Goal: Task Accomplishment & Management: Manage account settings

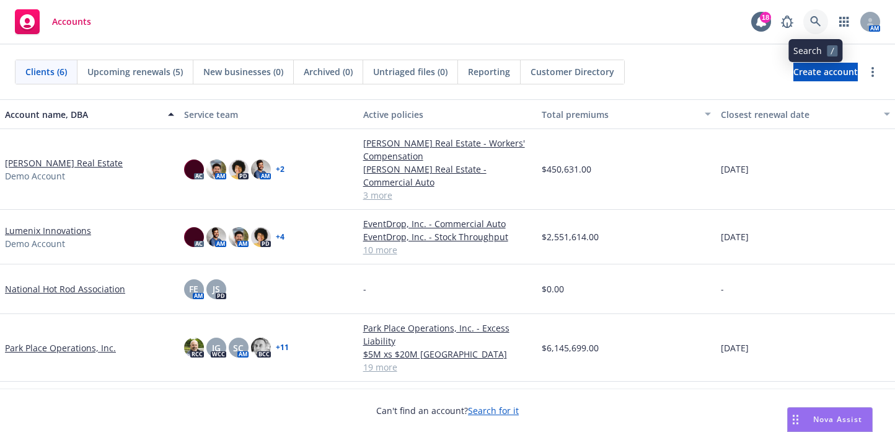
click at [808, 17] on link at bounding box center [816, 21] width 25 height 25
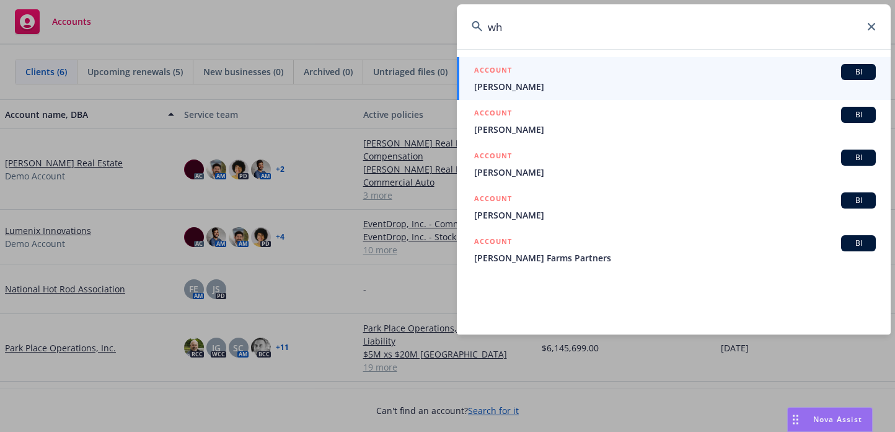
type input "w"
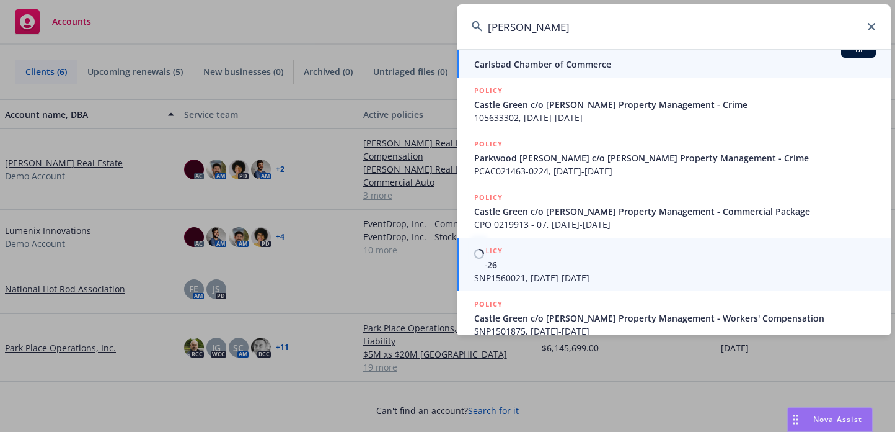
scroll to position [224, 0]
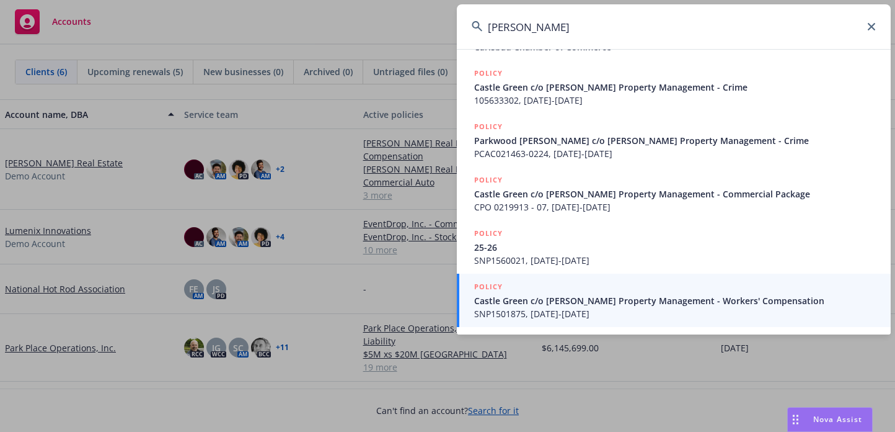
drag, startPoint x: 556, startPoint y: 13, endPoint x: 431, endPoint y: 13, distance: 125.3
click at [431, 13] on div "steffen ACCOUNT BI Jon Eric & Teri Steffensen ACCOUNT BI Dr. Eric and Mrs. Teri…" at bounding box center [447, 216] width 895 height 432
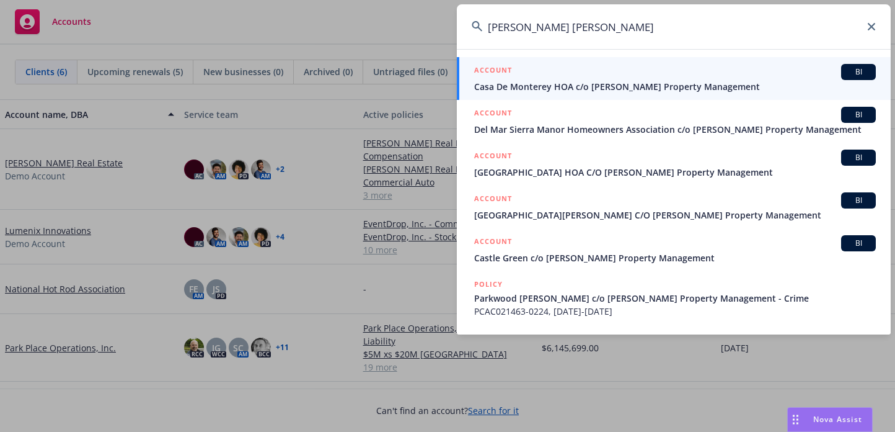
type input "wheeler steffen"
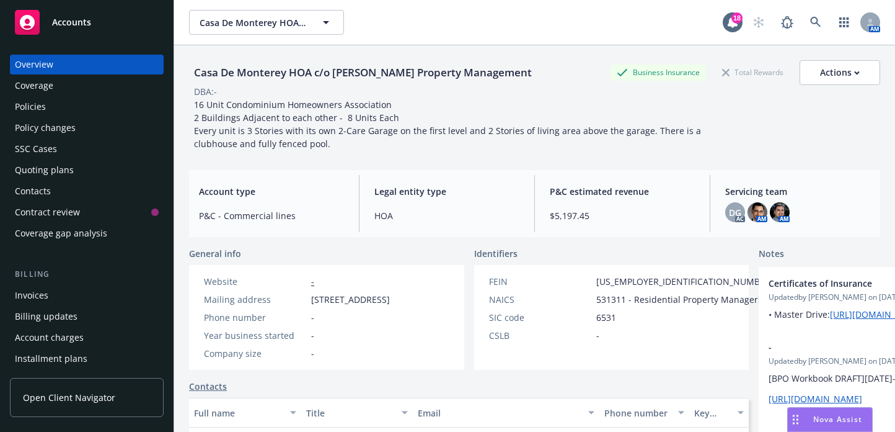
drag, startPoint x: 538, startPoint y: 69, endPoint x: 190, endPoint y: 69, distance: 347.3
click at [190, 69] on div "Casa De Monterey HOA c/o Wheeler Steffen Property Management" at bounding box center [363, 72] width 348 height 16
copy div "Casa De Monterey HOA c/o Wheeler Steffen Property Management"
click at [641, 393] on div "Contacts" at bounding box center [469, 386] width 560 height 13
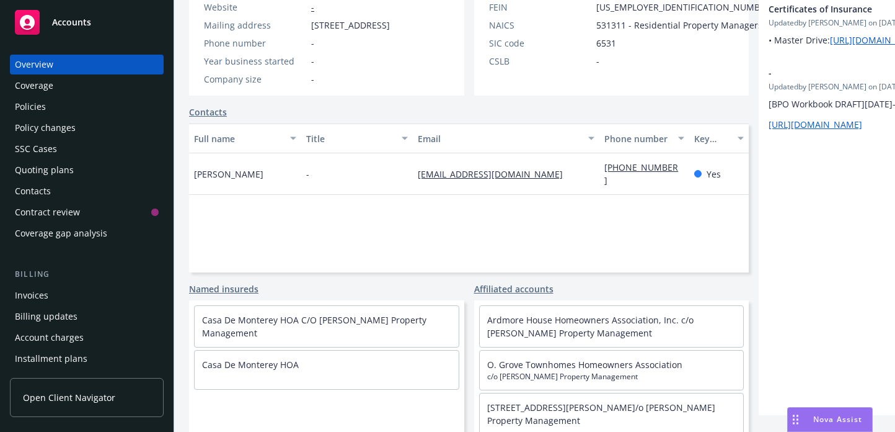
scroll to position [296, 0]
drag, startPoint x: 625, startPoint y: 321, endPoint x: 513, endPoint y: 321, distance: 112.2
click at [522, 321] on div "Ardmore House Homeowners Association, Inc. c/o Wheeler Steffen Property Managem…" at bounding box center [612, 326] width 264 height 41
click at [487, 321] on link "Ardmore House Homeowners Association, Inc. c/o Wheeler Steffen Property Managem…" at bounding box center [590, 326] width 207 height 25
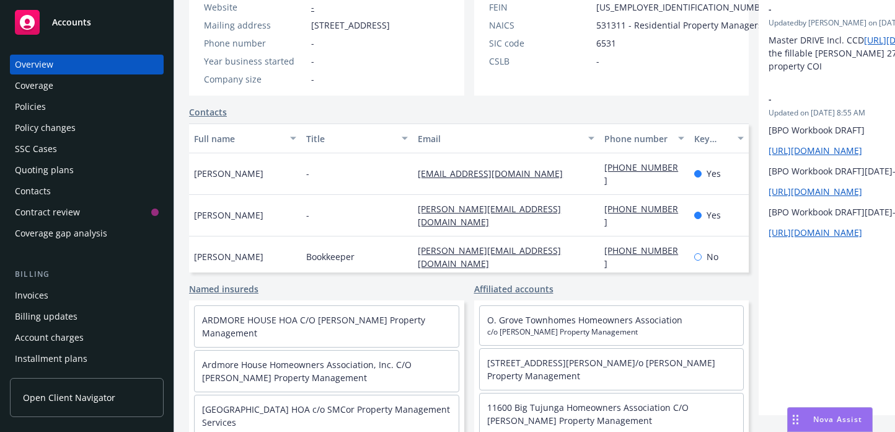
scroll to position [265, 0]
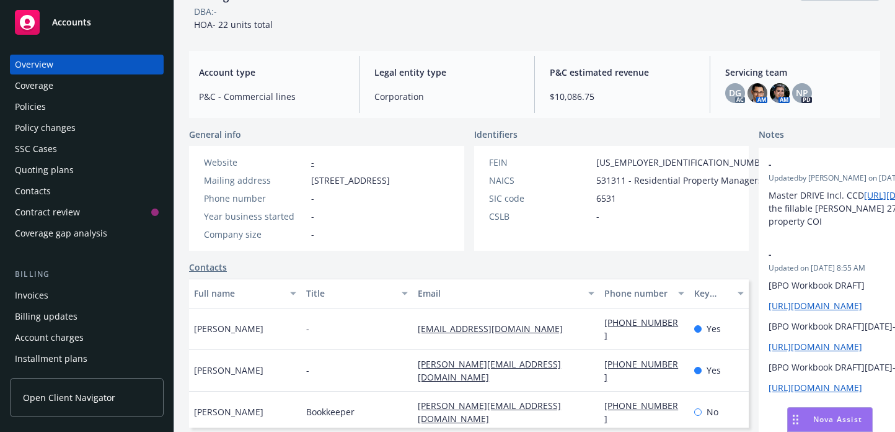
scroll to position [248, 0]
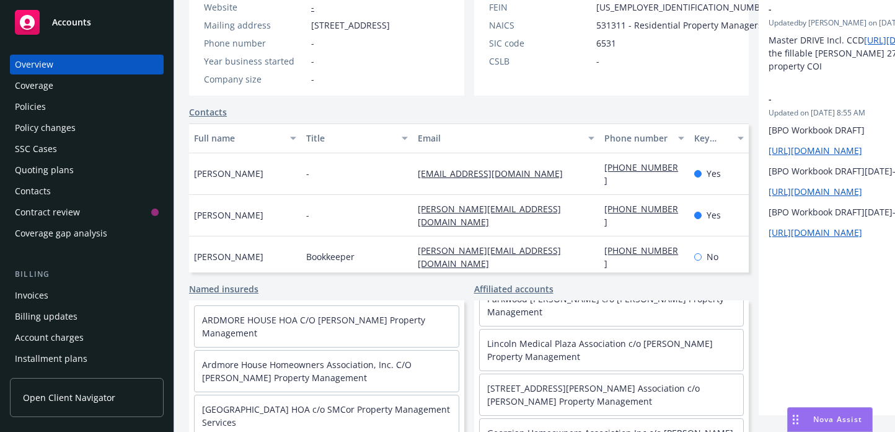
click at [474, 295] on link "Affiliated accounts" at bounding box center [513, 288] width 79 height 13
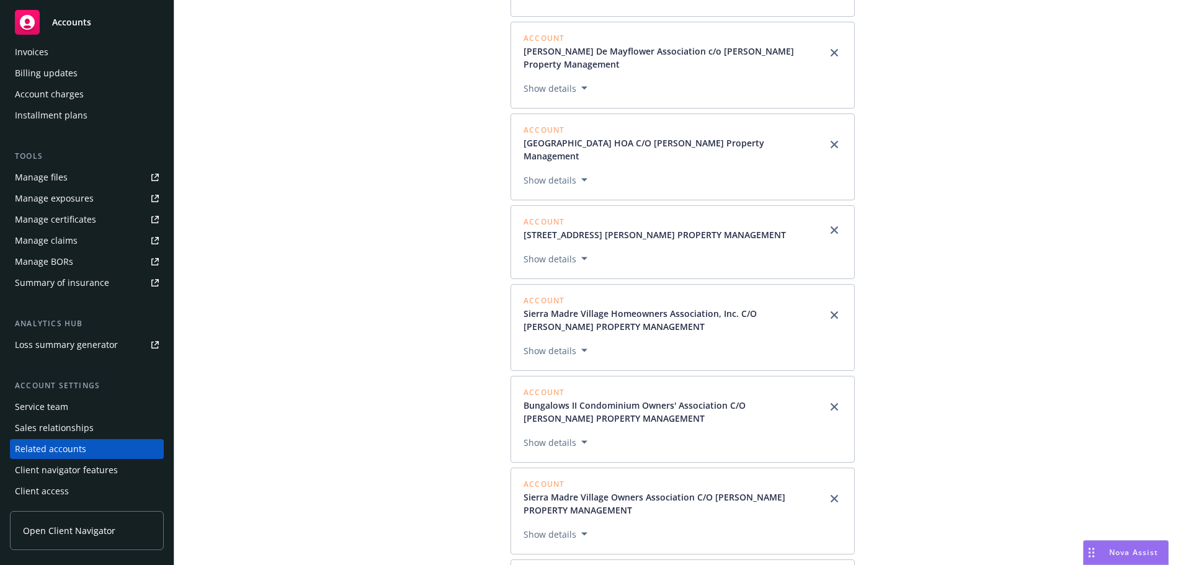
scroll to position [1470, 0]
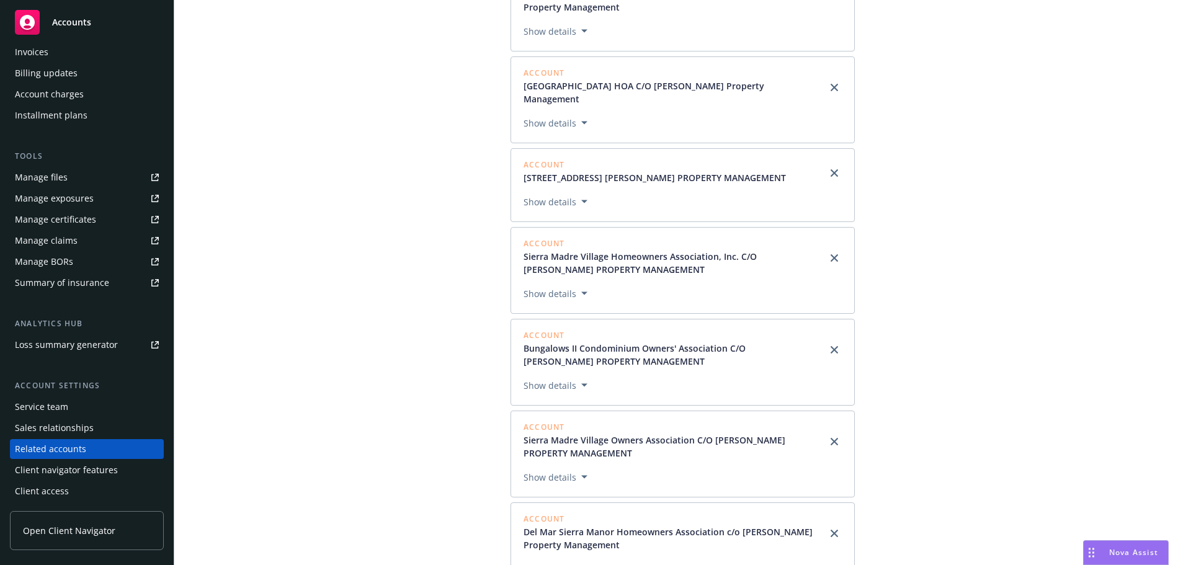
drag, startPoint x: 871, startPoint y: 365, endPoint x: 943, endPoint y: 427, distance: 95.9
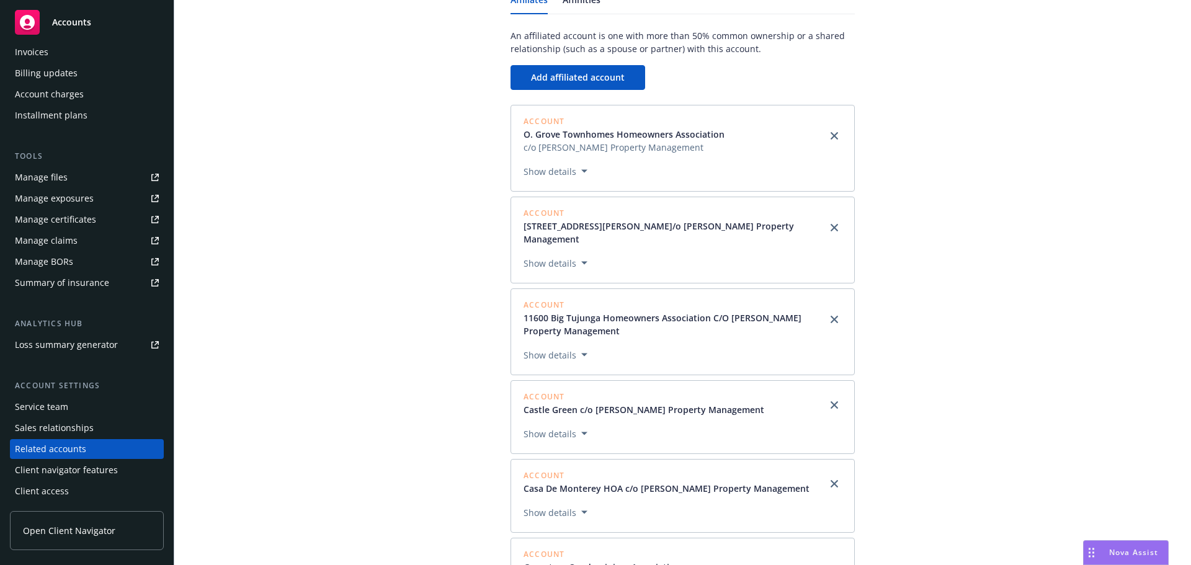
scroll to position [0, 0]
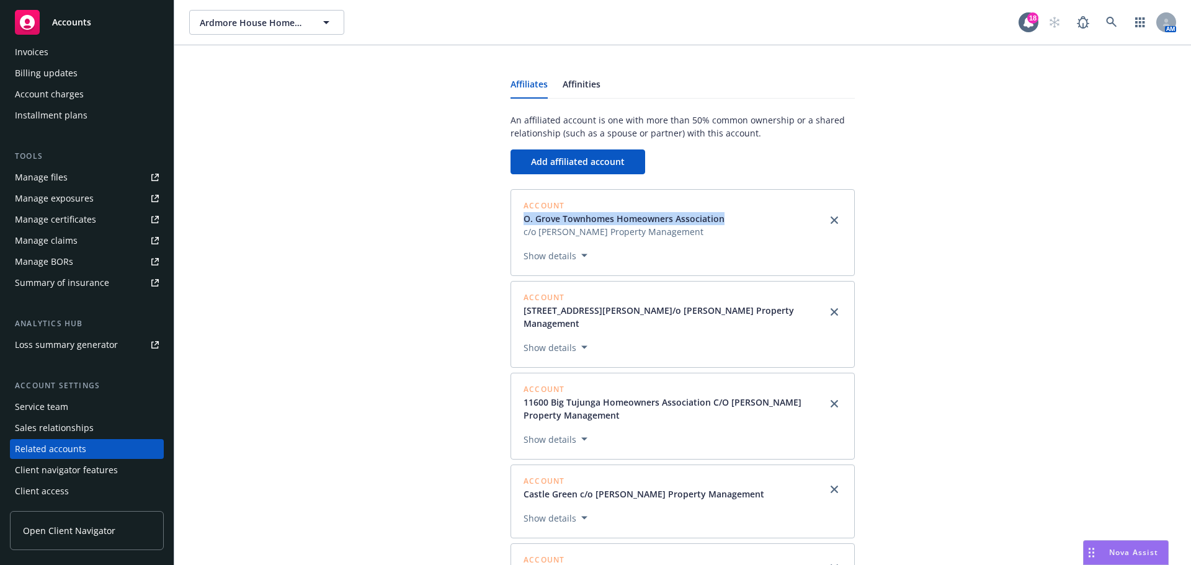
drag, startPoint x: 722, startPoint y: 215, endPoint x: 513, endPoint y: 215, distance: 209.0
click at [513, 215] on div "Account O. Grove Townhomes Homeowners Association c/o Wheeler Steffen Property …" at bounding box center [682, 232] width 344 height 87
copy link "O. Grove Townhomes Homeowners Association"
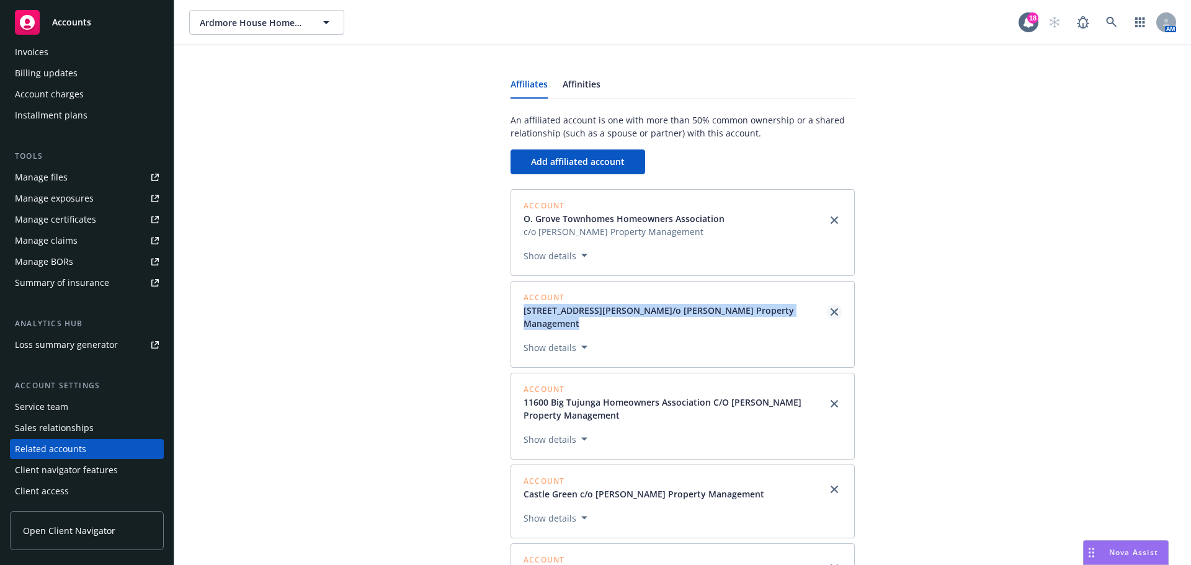
drag, startPoint x: 513, startPoint y: 306, endPoint x: 825, endPoint y: 309, distance: 311.3
click at [825, 309] on div "Account 154 North Meridith HOA c/o Wheeler Steffen Property Management Show det…" at bounding box center [682, 324] width 344 height 87
copy div "154 North Meridith HOA c/o Wheeler Steffen Property Management"
drag, startPoint x: 510, startPoint y: 391, endPoint x: 616, endPoint y: 402, distance: 106.6
click at [616, 402] on div "Account 11600 Big Tujunga Homeowners Association C/O Wheeler Steffen Property M…" at bounding box center [682, 416] width 344 height 87
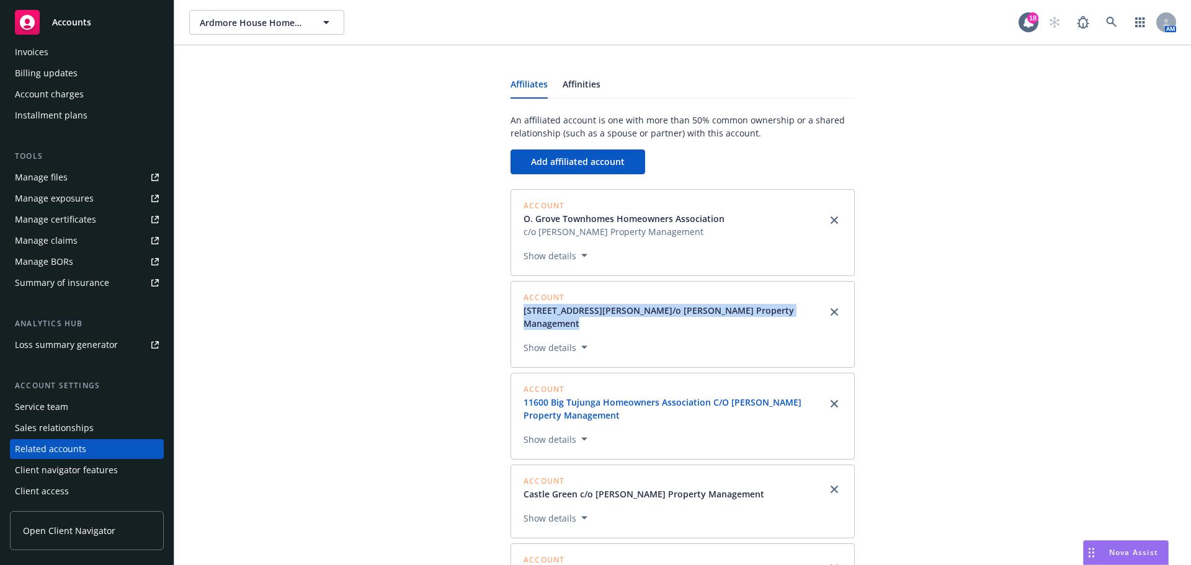
copy link "11600 Big Tujunga Homeowners Association C/O Wheeler Steffen Property Management"
drag, startPoint x: 514, startPoint y: 475, endPoint x: 757, endPoint y: 481, distance: 243.2
click at [757, 431] on div "Account Castle Green c/o Wheeler Steffen Property Management Show details" at bounding box center [682, 501] width 344 height 74
copy link "Castle Green c/o Wheeler Steffen Property Management"
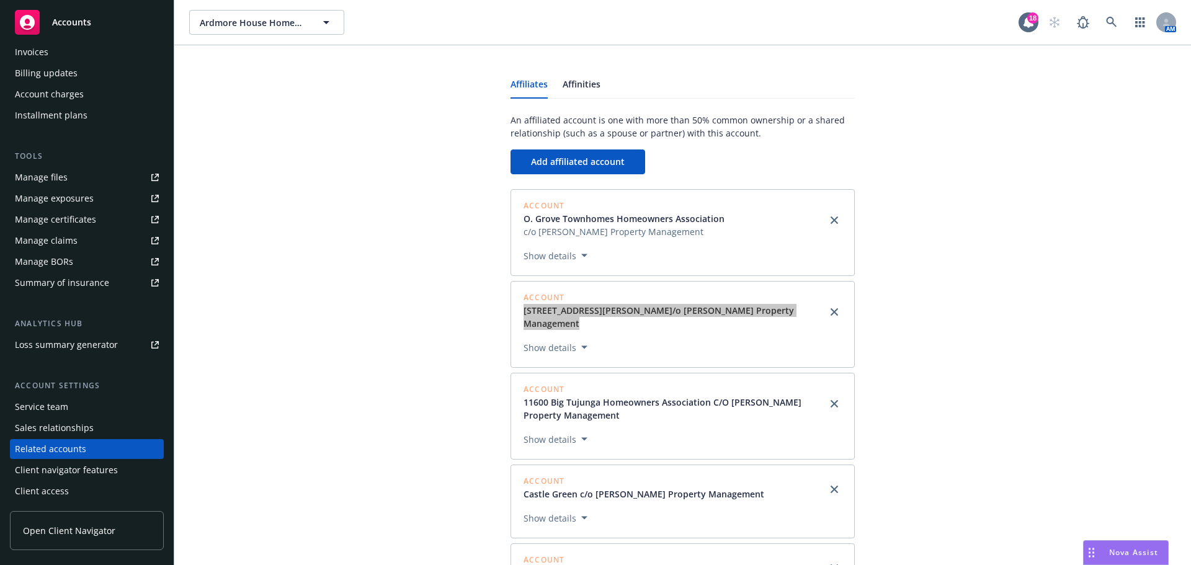
scroll to position [248, 0]
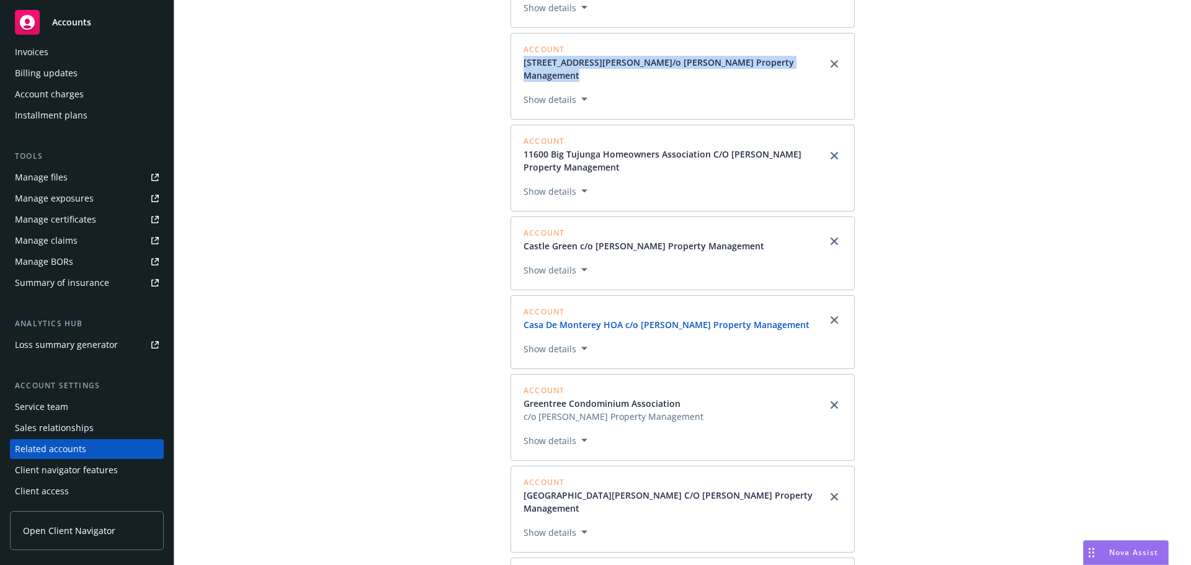
drag, startPoint x: 511, startPoint y: 310, endPoint x: 802, endPoint y: 313, distance: 290.9
click at [802, 313] on div "Account Casa De Monterey HOA c/o Wheeler Steffen Property Management Show detai…" at bounding box center [682, 332] width 344 height 74
copy link "Casa De Monterey HOA c/o Wheeler Steffen Property Management"
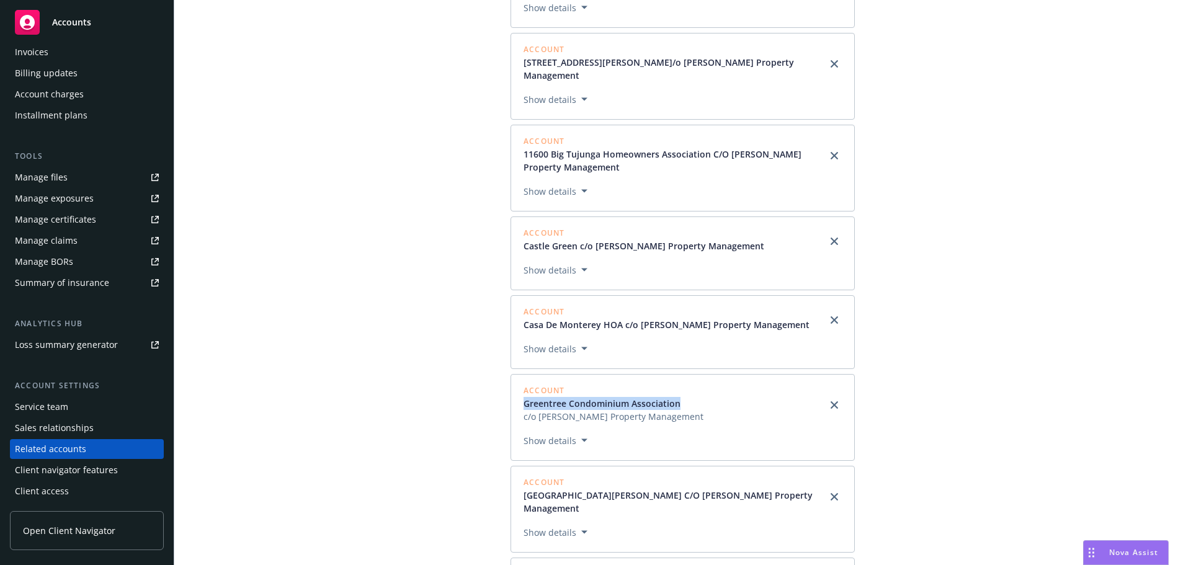
drag, startPoint x: 513, startPoint y: 387, endPoint x: 716, endPoint y: 389, distance: 202.2
click at [716, 389] on div "Account Greentree Condominium Association c/o Wheeler Steffen Property Manageme…" at bounding box center [682, 417] width 344 height 87
copy link "Greentree Condominium Association"
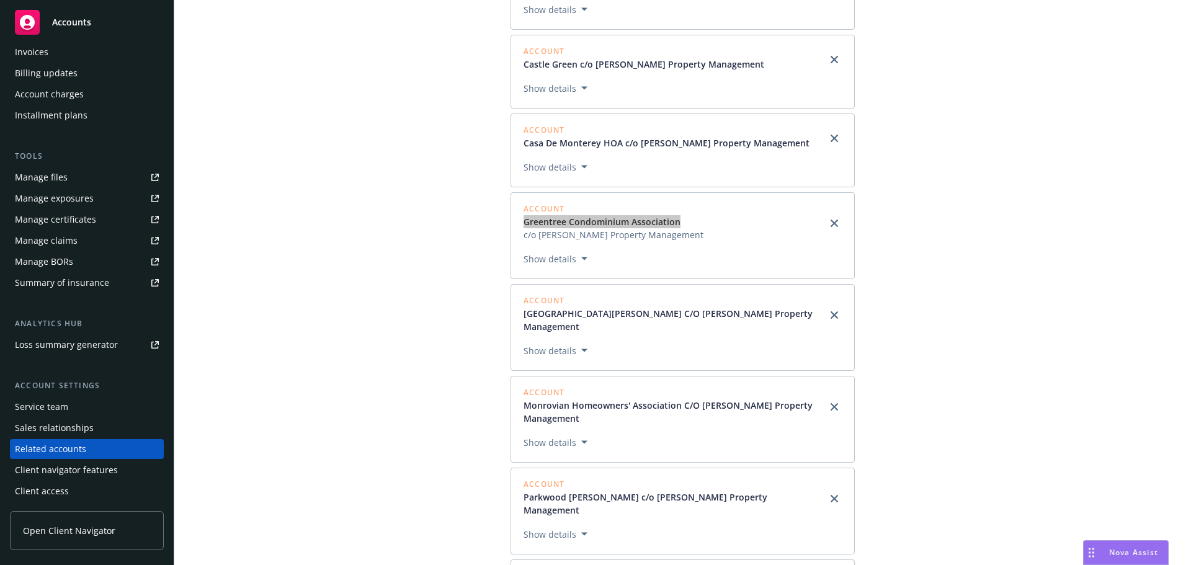
scroll to position [434, 0]
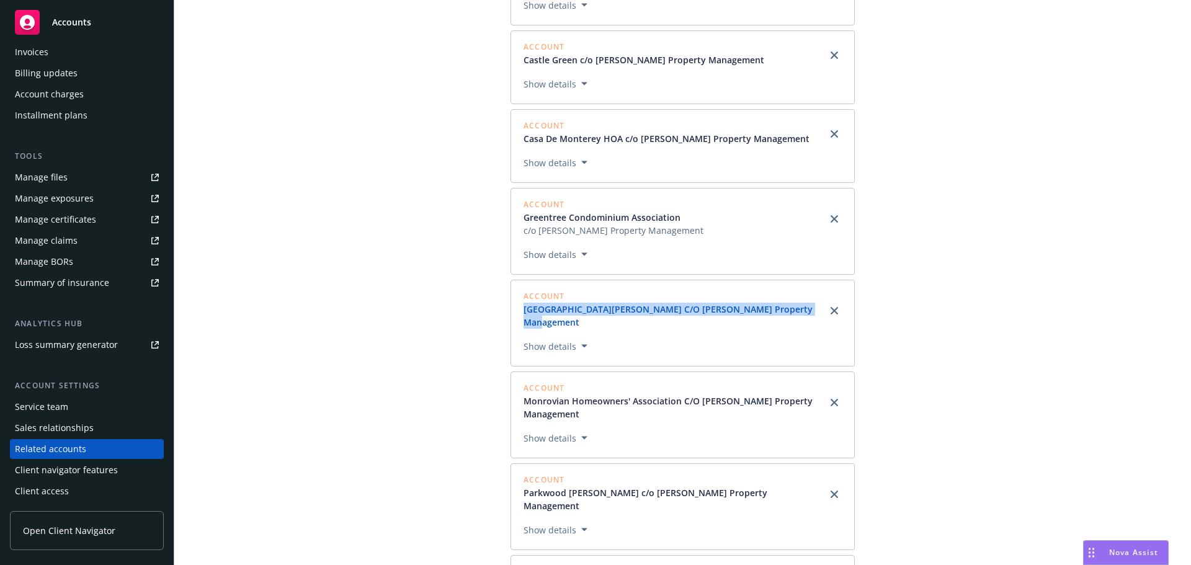
drag, startPoint x: 517, startPoint y: 295, endPoint x: 807, endPoint y: 296, distance: 289.6
click at [807, 296] on div "Account Monrovia Oak Lane HOA C/O Wheeler Steffen Property Management Show deta…" at bounding box center [682, 323] width 344 height 87
copy link "Monrovia Oak Lane HOA C/O Wheeler Steffen Property Management"
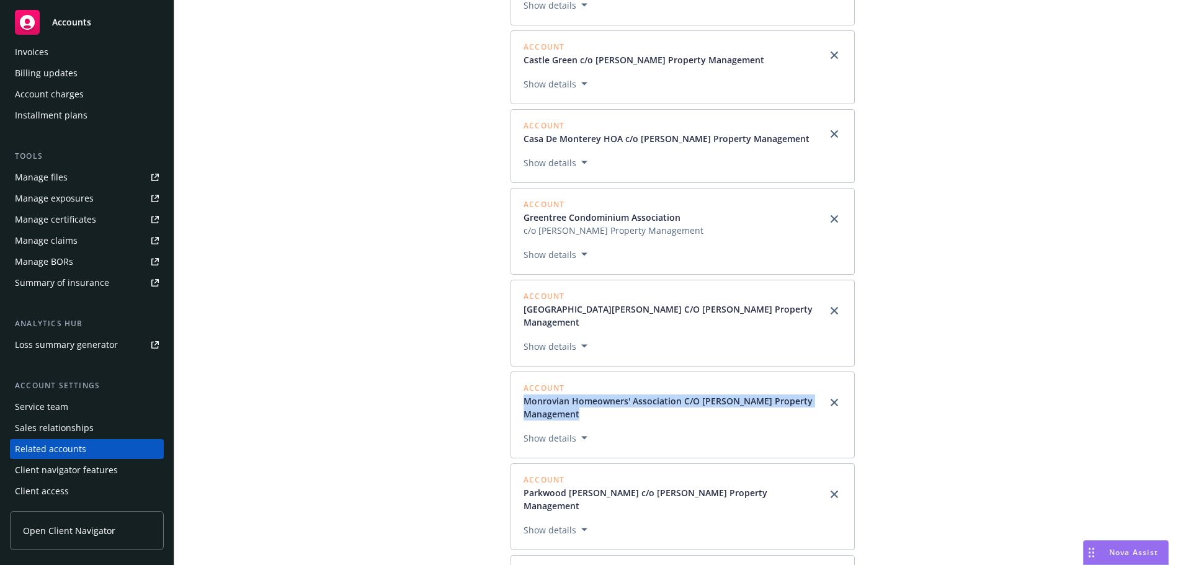
drag, startPoint x: 518, startPoint y: 375, endPoint x: 595, endPoint y: 394, distance: 79.3
click at [595, 394] on div "Account Monrovian Homeowners' Association C/O Wheeler Steffen Property Manageme…" at bounding box center [682, 414] width 344 height 87
copy div "Monrovian Homeowners' Association C/O Wheeler Steffen Property Management"
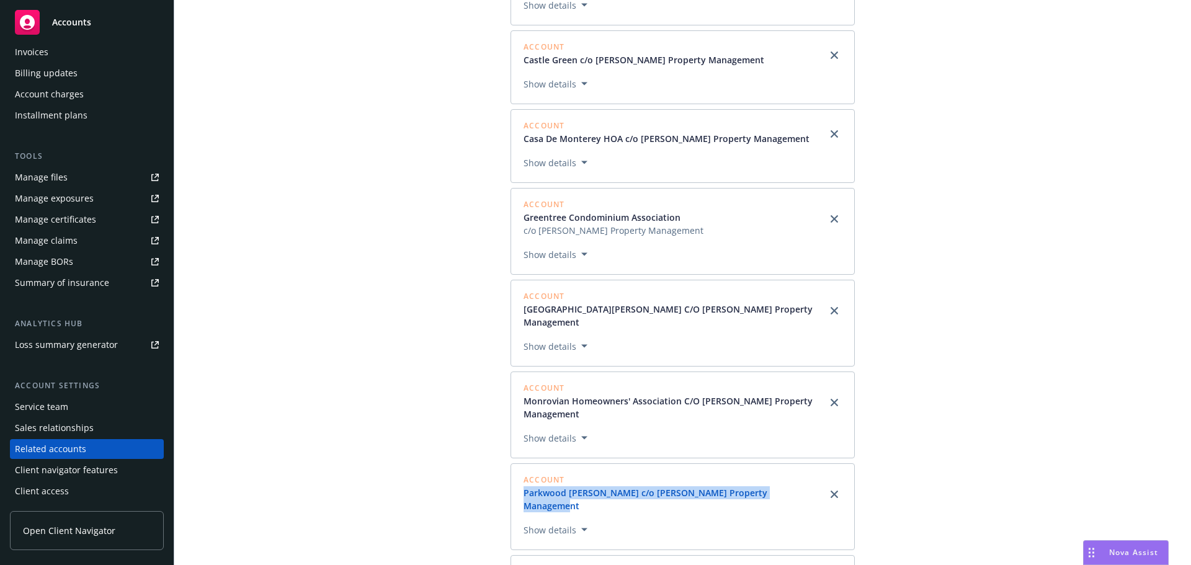
drag, startPoint x: 517, startPoint y: 466, endPoint x: 786, endPoint y: 465, distance: 269.8
click at [786, 431] on div "Account Parkwood Villa HOA c/o Wheeler Steffen Property Management Show details" at bounding box center [682, 506] width 344 height 87
copy link "Parkwood Villa HOA c/o Wheeler Steffen Property Management"
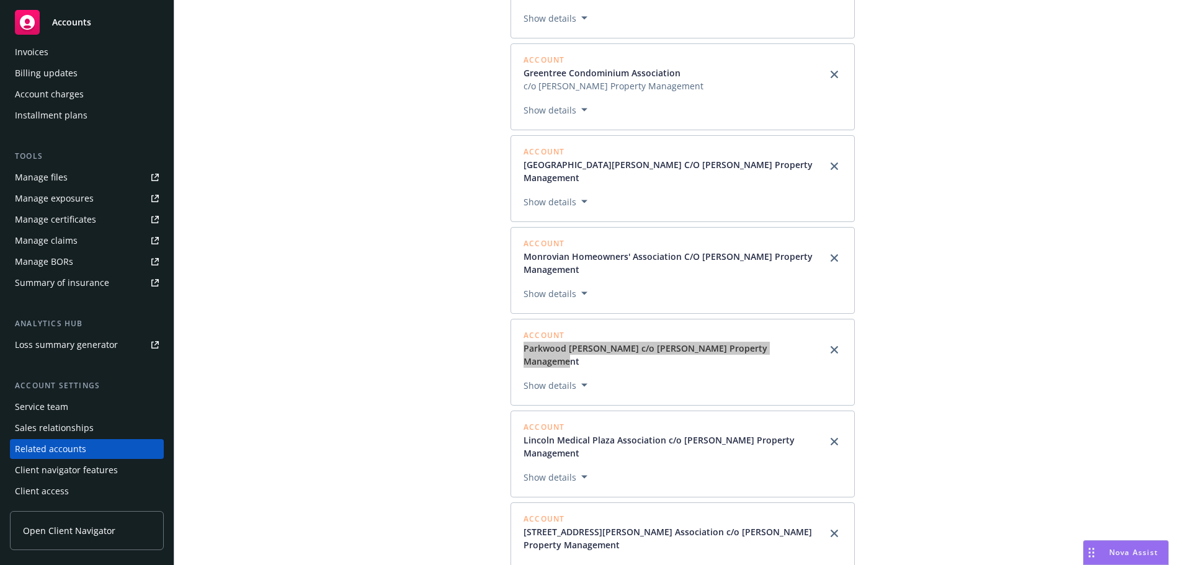
scroll to position [682, 0]
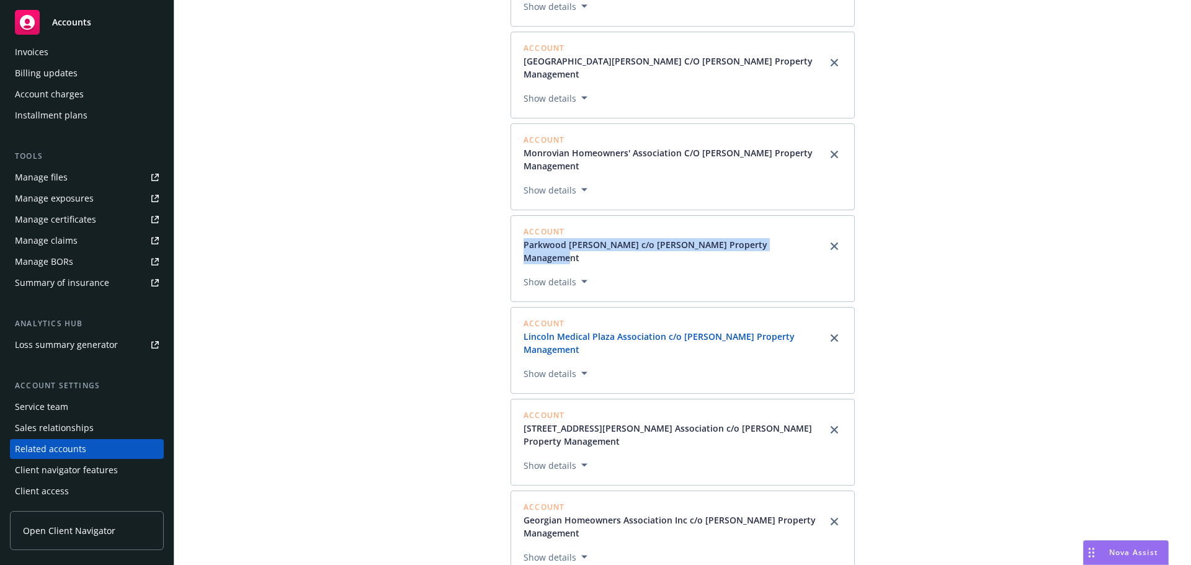
drag, startPoint x: 514, startPoint y: 290, endPoint x: 587, endPoint y: 313, distance: 76.1
click at [587, 313] on div "Account Lincoln Medical Plaza Association c/o Wheeler Steffen Property Manageme…" at bounding box center [682, 350] width 344 height 87
click at [427, 409] on div "Affiliates Affinities An affiliated account is one with more than 50% common ow…" at bounding box center [682, 377] width 987 height 1999
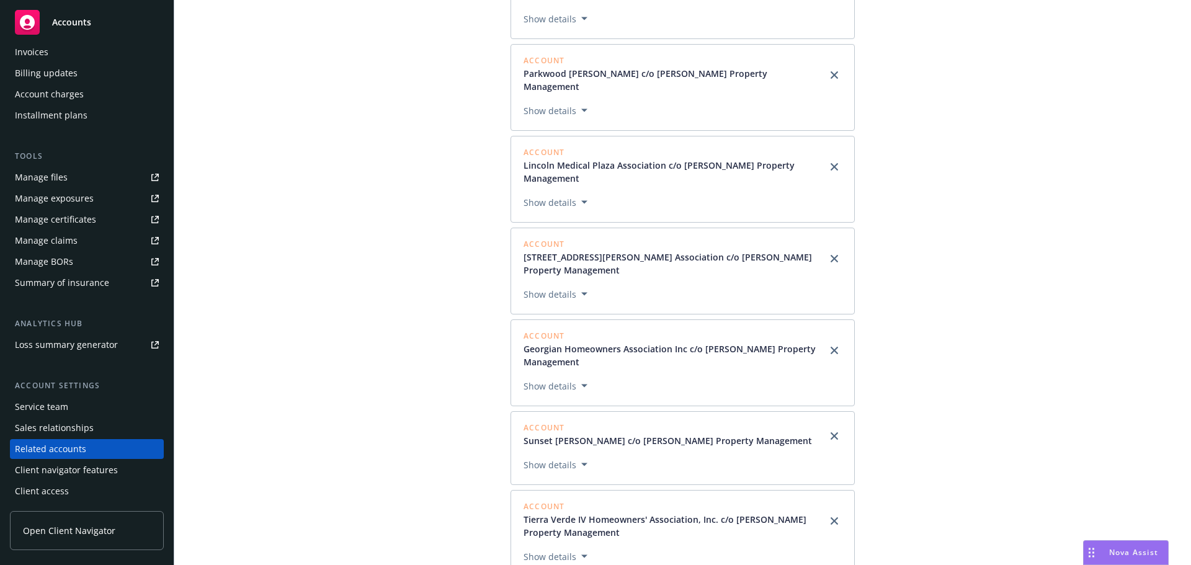
scroll to position [868, 0]
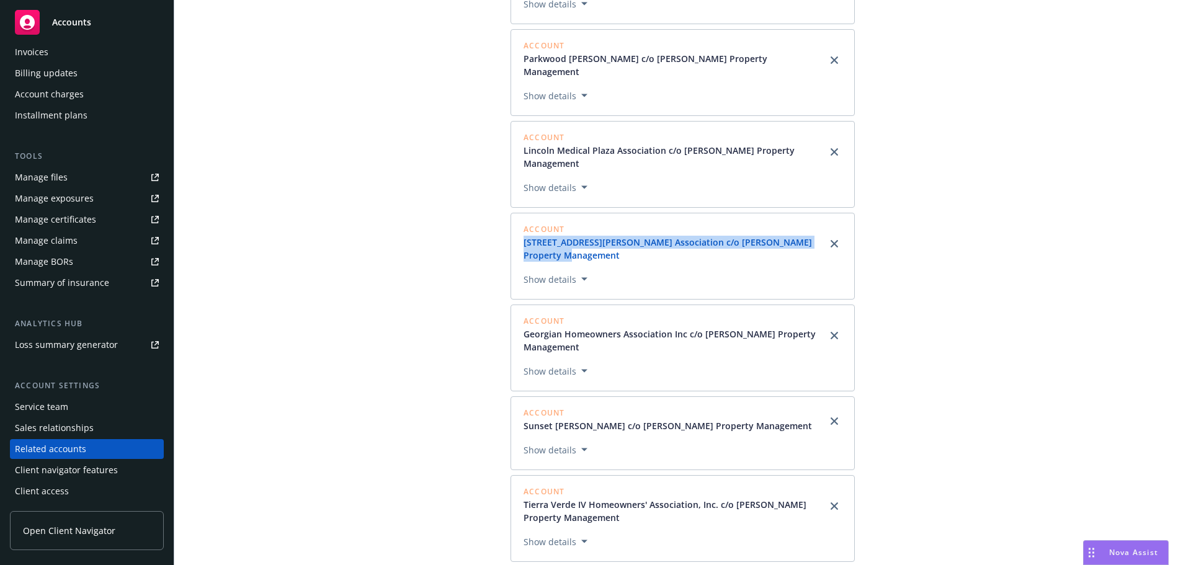
drag, startPoint x: 521, startPoint y: 202, endPoint x: 575, endPoint y: 218, distance: 56.9
click at [575, 236] on link "410 Gordon Terrace Association c/o Wheeler Steffen Property Management" at bounding box center [674, 249] width 303 height 26
drag, startPoint x: 583, startPoint y: 306, endPoint x: 517, endPoint y: 292, distance: 67.3
click at [517, 304] on div "Account Georgian Homeowners Association Inc c/o Wheeler Steffen Property Manage…" at bounding box center [682, 347] width 344 height 87
drag, startPoint x: 468, startPoint y: 365, endPoint x: 494, endPoint y: 381, distance: 30.3
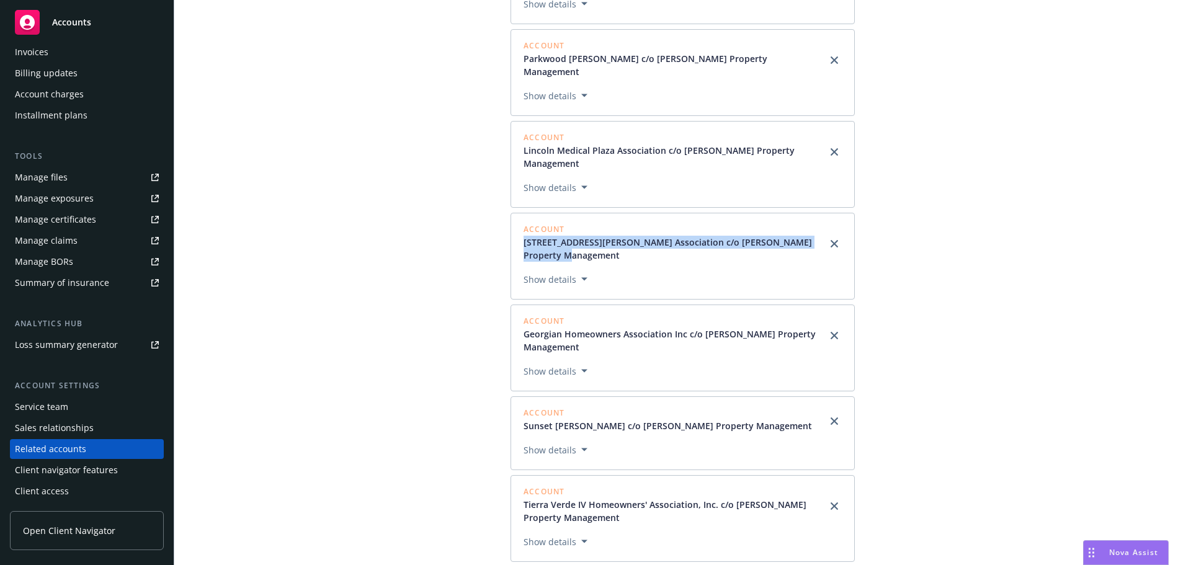
click at [469, 366] on div "Affiliates Affinities An affiliated account is one with more than 50% common ow…" at bounding box center [682, 191] width 987 height 1999
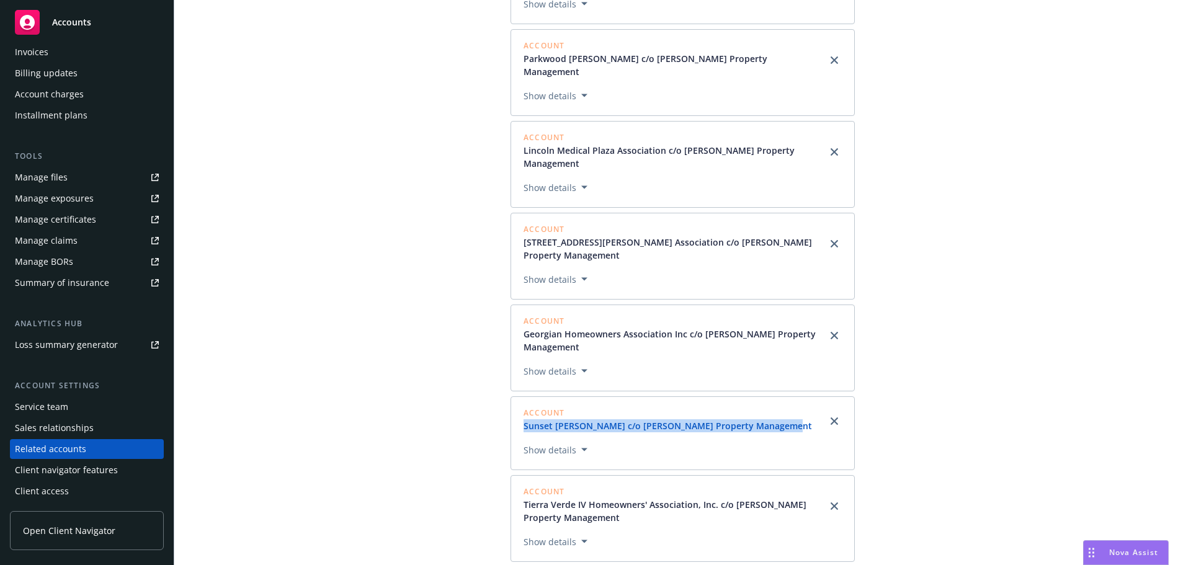
drag, startPoint x: 513, startPoint y: 383, endPoint x: 781, endPoint y: 391, distance: 267.4
click at [781, 396] on div "Account Sunset Sands HOA c/o Wheeler Steffen Property Management Show details" at bounding box center [682, 433] width 344 height 74
click at [533, 363] on button "Show details" at bounding box center [555, 370] width 74 height 15
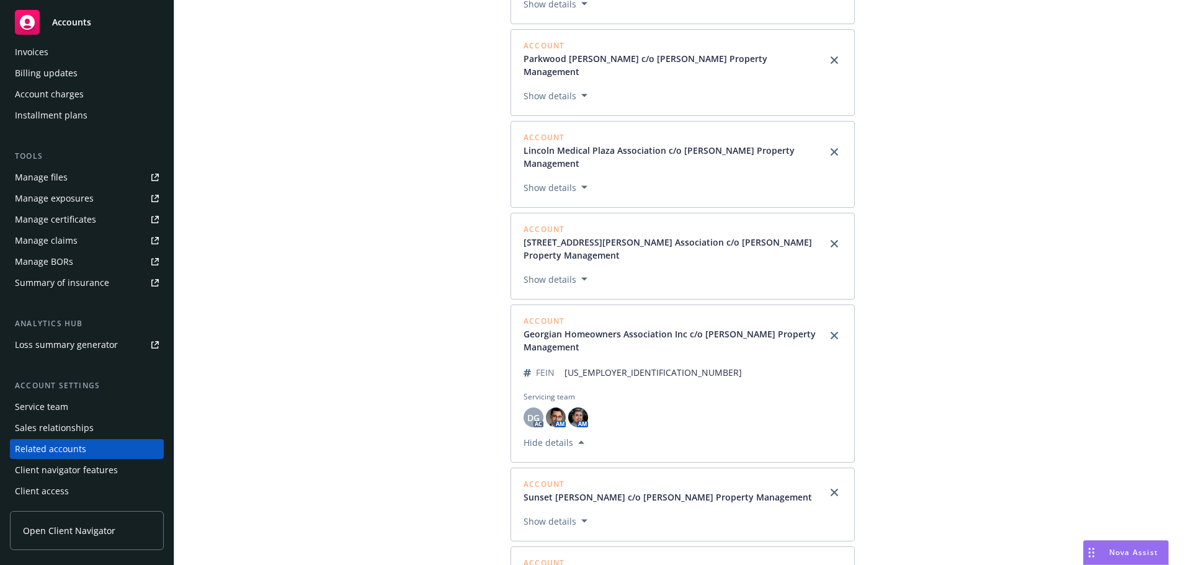
click at [491, 344] on div "Affiliates Affinities An affiliated account is one with more than 50% common ow…" at bounding box center [682, 227] width 987 height 2071
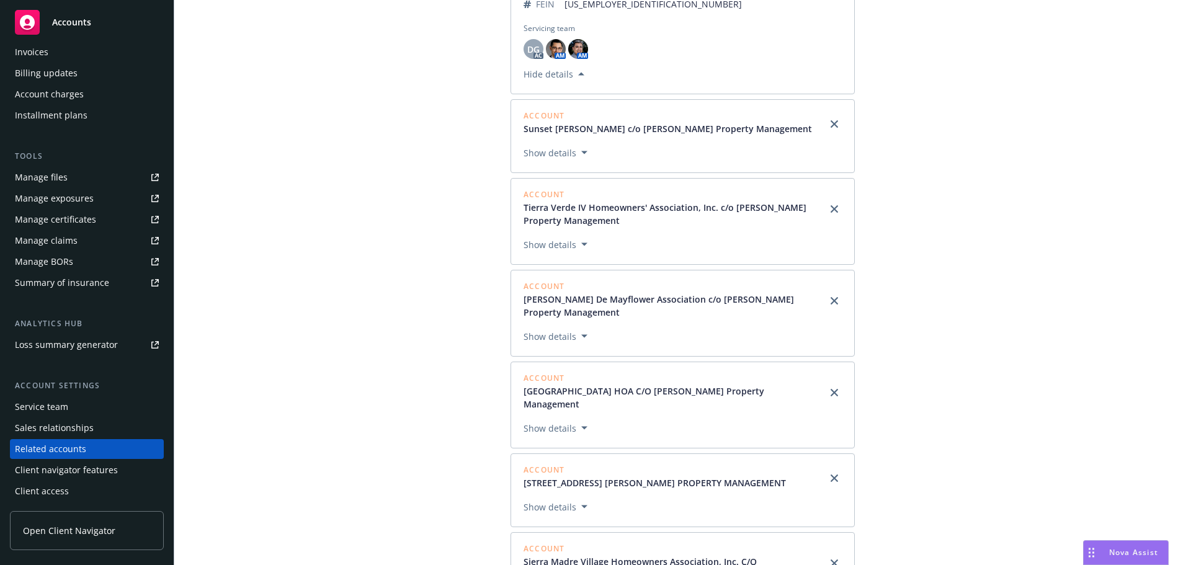
scroll to position [1240, 0]
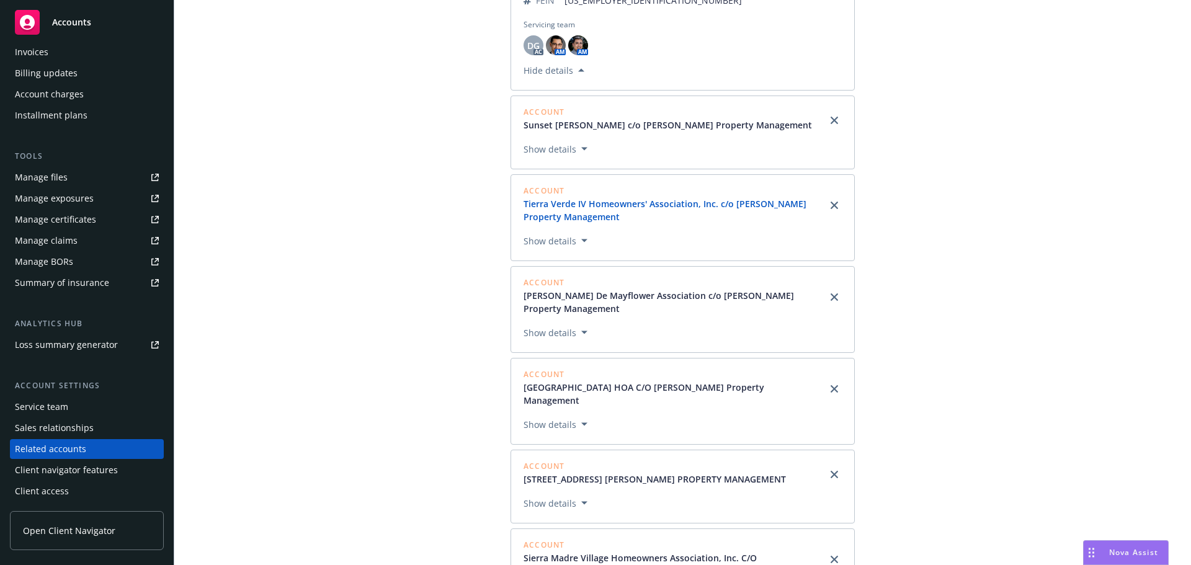
drag, startPoint x: 513, startPoint y: 159, endPoint x: 625, endPoint y: 175, distance: 113.4
click at [625, 175] on div "Account Tierra Verde IV Homeowners' Association, Inc. c/o Wheeler Steffen Prope…" at bounding box center [682, 217] width 344 height 87
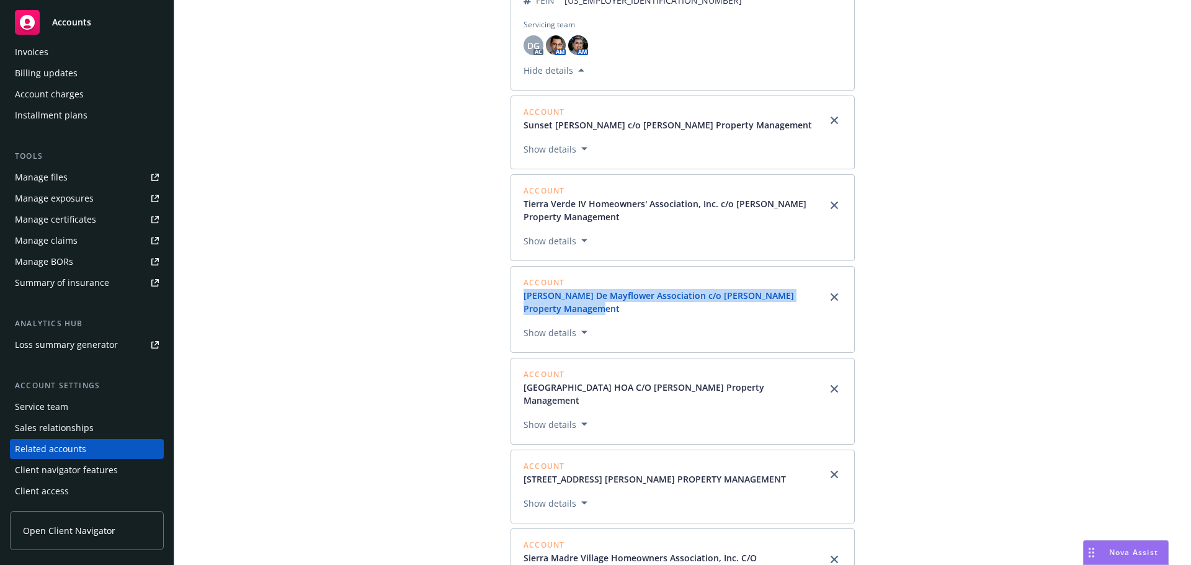
drag, startPoint x: 518, startPoint y: 255, endPoint x: 594, endPoint y: 275, distance: 78.4
click at [594, 289] on link "Estrella De Mayflower Association c/o Wheeler Steffen Property Management" at bounding box center [674, 302] width 303 height 26
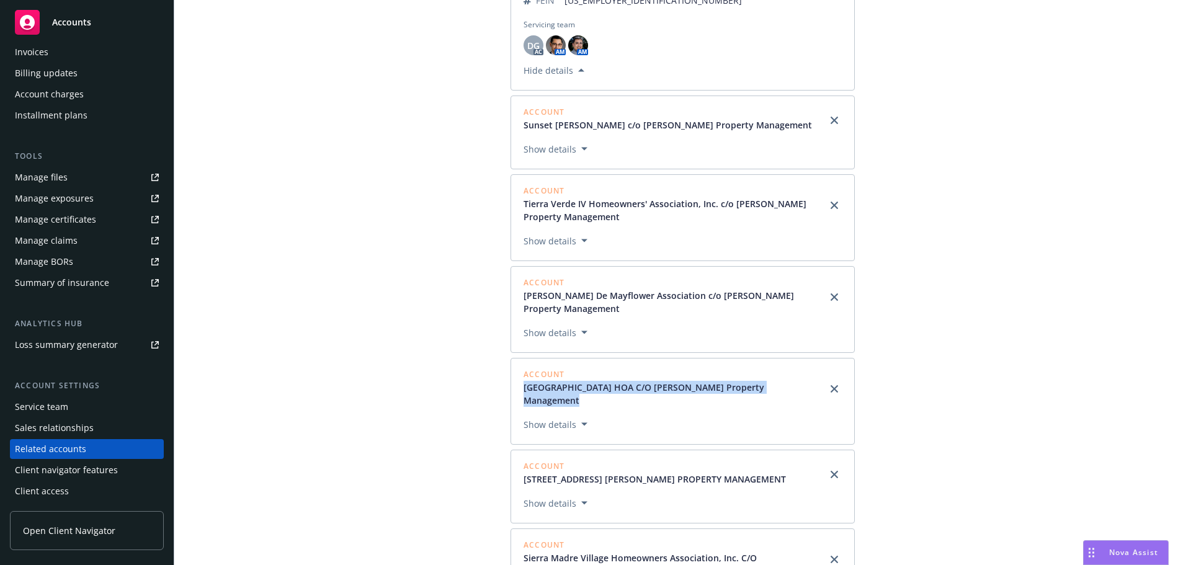
drag, startPoint x: 510, startPoint y: 347, endPoint x: 843, endPoint y: 347, distance: 333.0
click at [843, 358] on div "Account VINEDO GARDENS HOA C/O Wheeler Steffen Property Management Show details" at bounding box center [682, 401] width 344 height 87
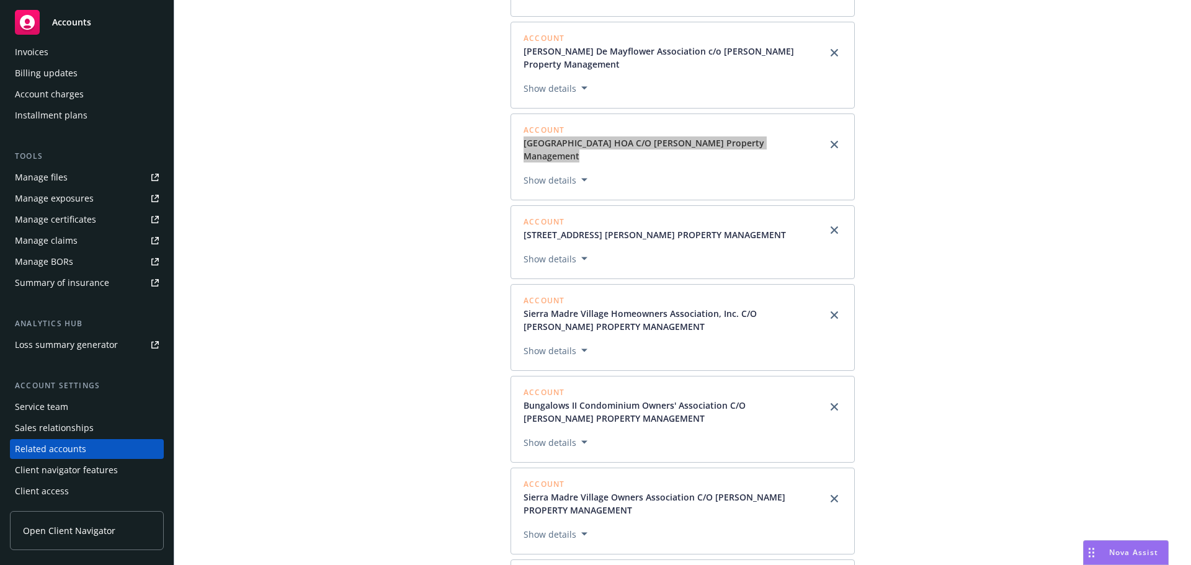
scroll to position [1488, 0]
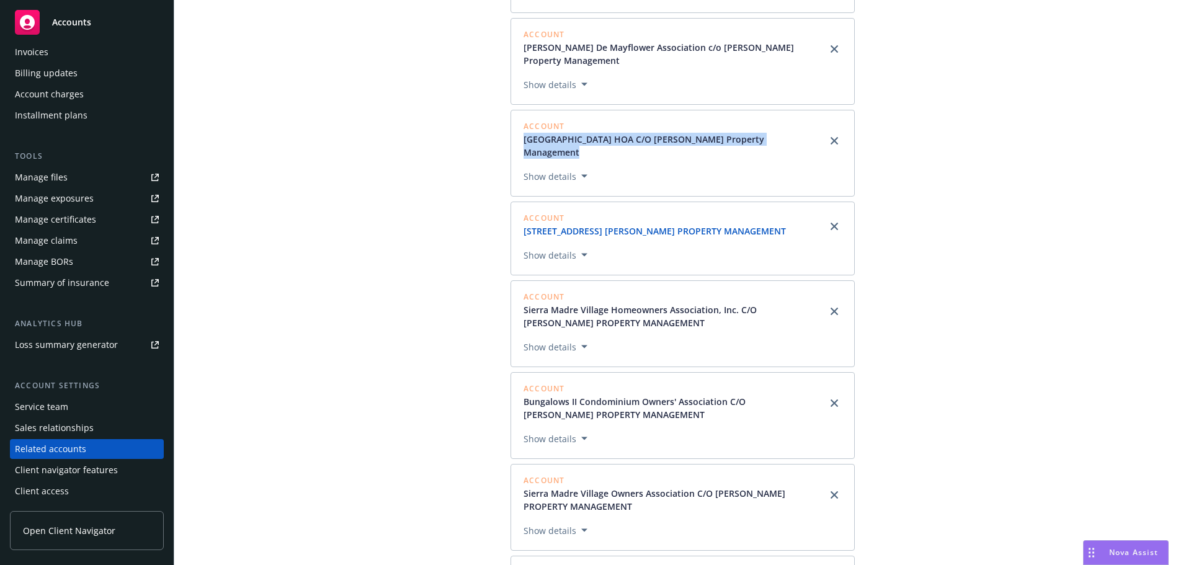
drag, startPoint x: 516, startPoint y: 177, endPoint x: 592, endPoint y: 187, distance: 76.2
click at [592, 202] on div "Account 111 E. Sierra Madre HOA C/O WHEELER STEFFEN PROPERTY MANAGEMENT Show de…" at bounding box center [682, 239] width 344 height 74
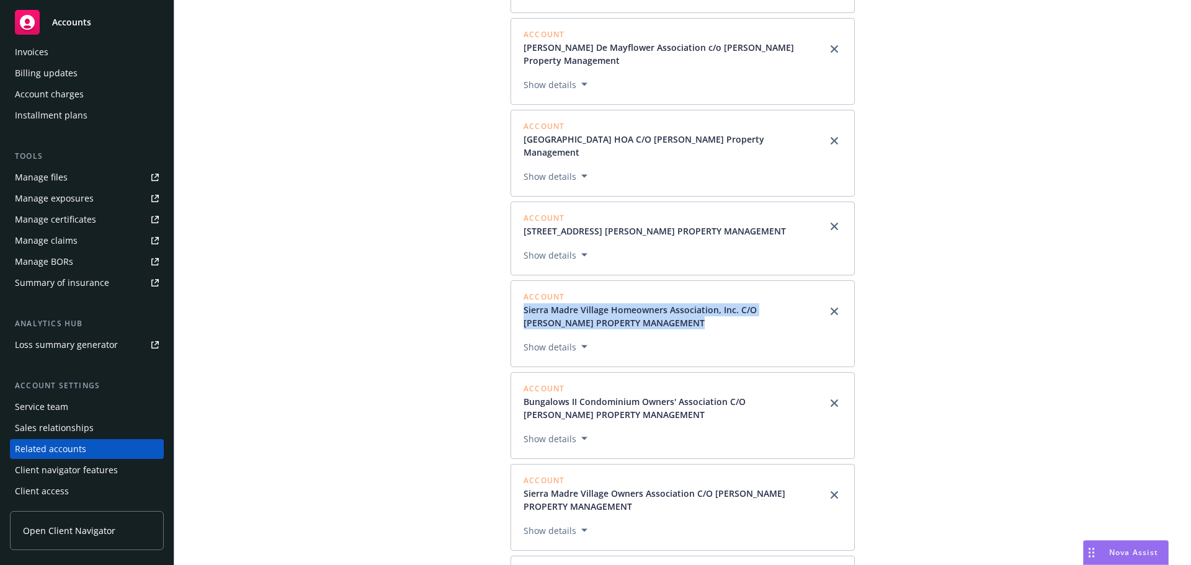
drag, startPoint x: 516, startPoint y: 273, endPoint x: 693, endPoint y: 296, distance: 178.9
click at [693, 296] on div "Account Sierra Madre Village Homeowners Association, Inc. C/O WHEELER STEFFEN P…" at bounding box center [682, 323] width 344 height 87
drag, startPoint x: 515, startPoint y: 362, endPoint x: 697, endPoint y: 381, distance: 182.8
click at [697, 381] on div "Account Bungalows II Condominium Owners' Association C/O WHEELER STEFFEN PROPER…" at bounding box center [682, 415] width 344 height 87
drag, startPoint x: 520, startPoint y: 451, endPoint x: 667, endPoint y: 468, distance: 148.5
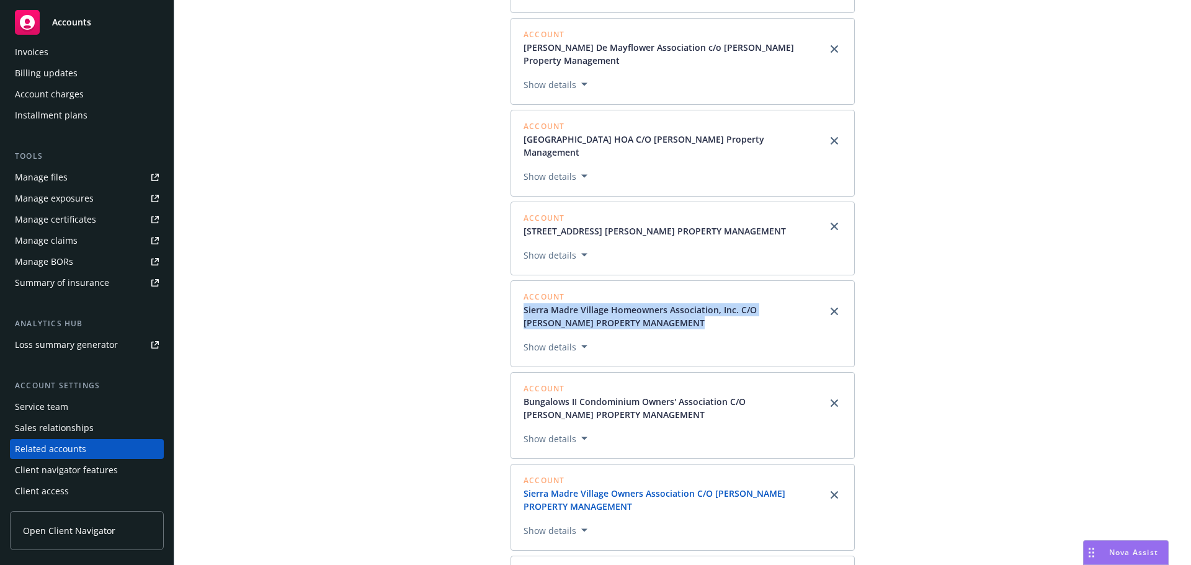
click at [667, 431] on div "Account Sierra Madre Village Owners Association C/O WHEELER STEFFEN PROPERTY MA…" at bounding box center [682, 507] width 344 height 87
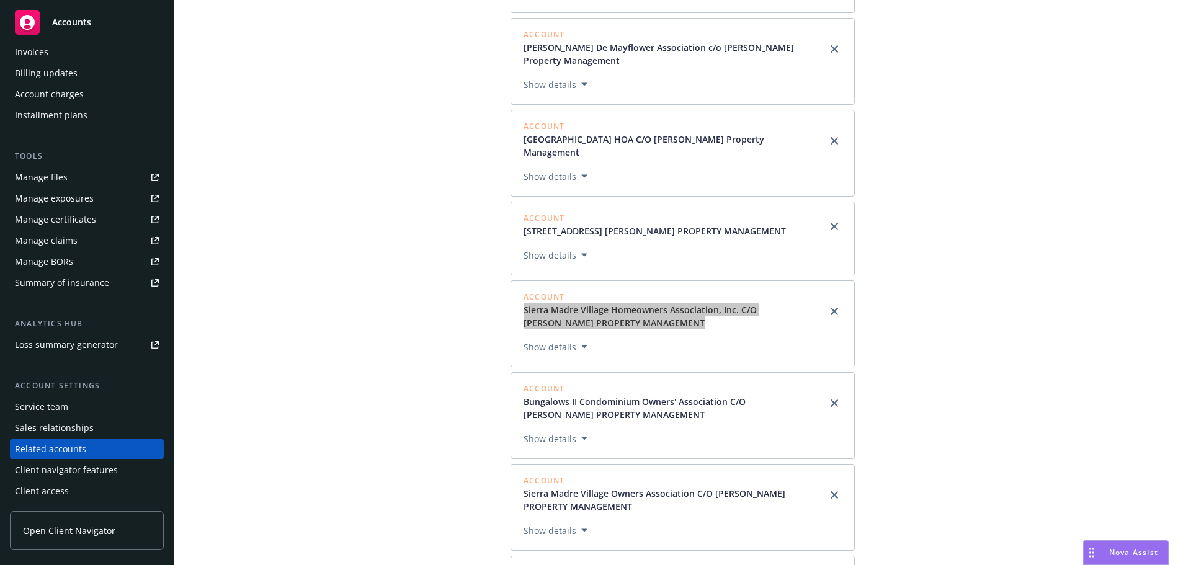
scroll to position [1542, 0]
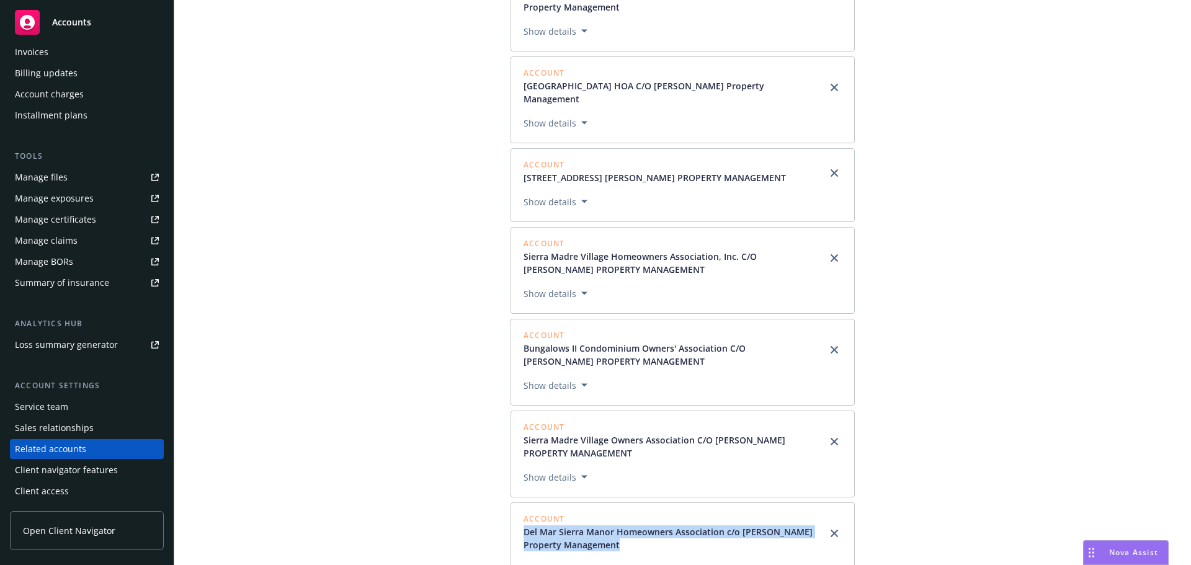
drag, startPoint x: 514, startPoint y: 489, endPoint x: 655, endPoint y: 515, distance: 143.8
click at [655, 431] on div "Account Del Mar Sierra Manor Homeowners Association c/o Wheeler Steffen Propert…" at bounding box center [682, 545] width 344 height 87
click at [510, 227] on div "Account Sierra Madre Village Homeowners Association, Inc. C/O WHEELER STEFFEN P…" at bounding box center [682, 270] width 344 height 87
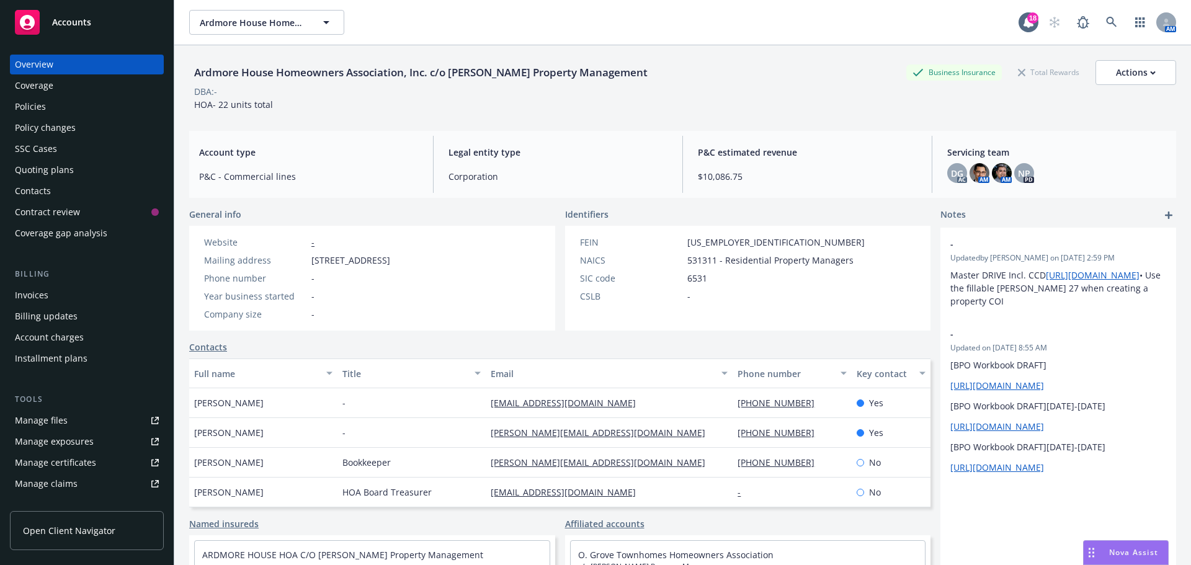
click at [895, 97] on div "DBA: -" at bounding box center [682, 91] width 987 height 13
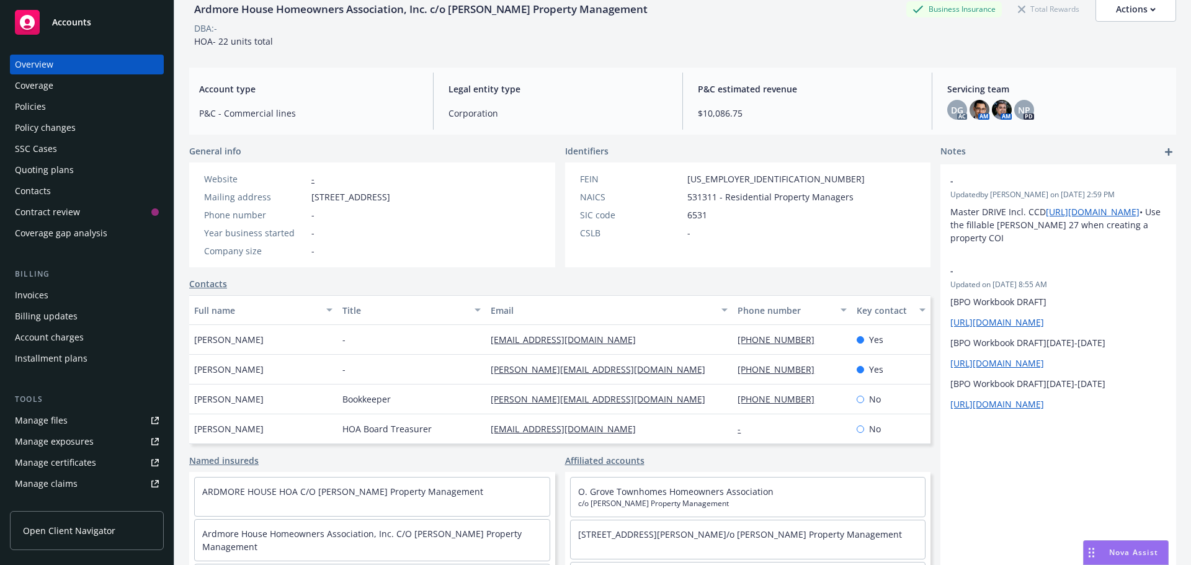
scroll to position [102, 0]
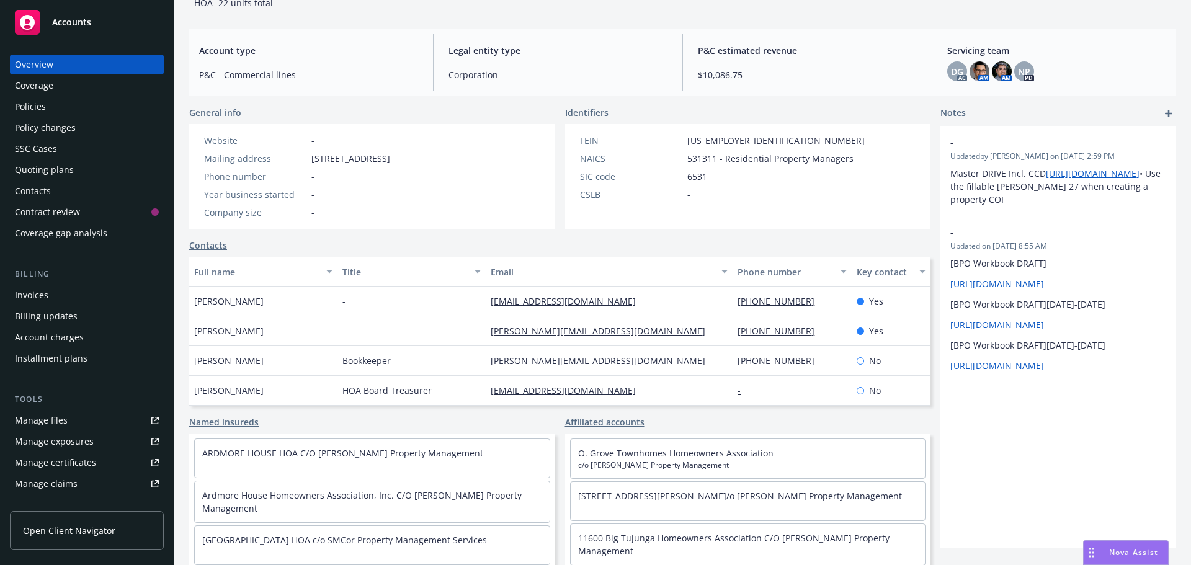
click at [556, 427] on div "Named insureds ARDMORE HOUSE HOA C/O Wheeler Steffen Property Management Ardmor…" at bounding box center [559, 489] width 741 height 149
click at [592, 426] on link "Affiliated accounts" at bounding box center [604, 421] width 79 height 13
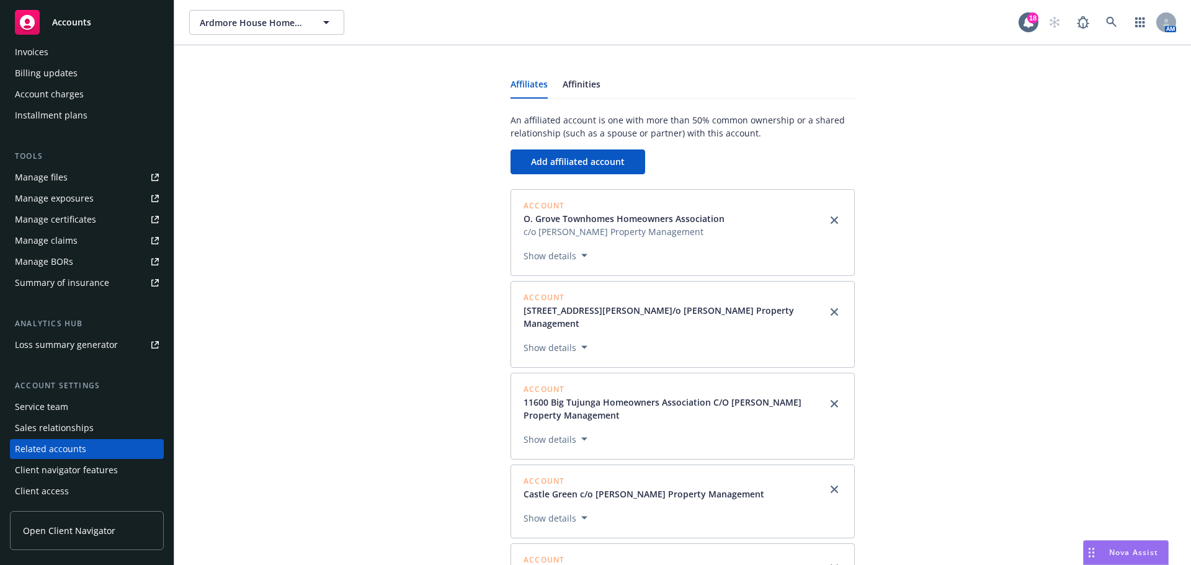
scroll to position [62, 0]
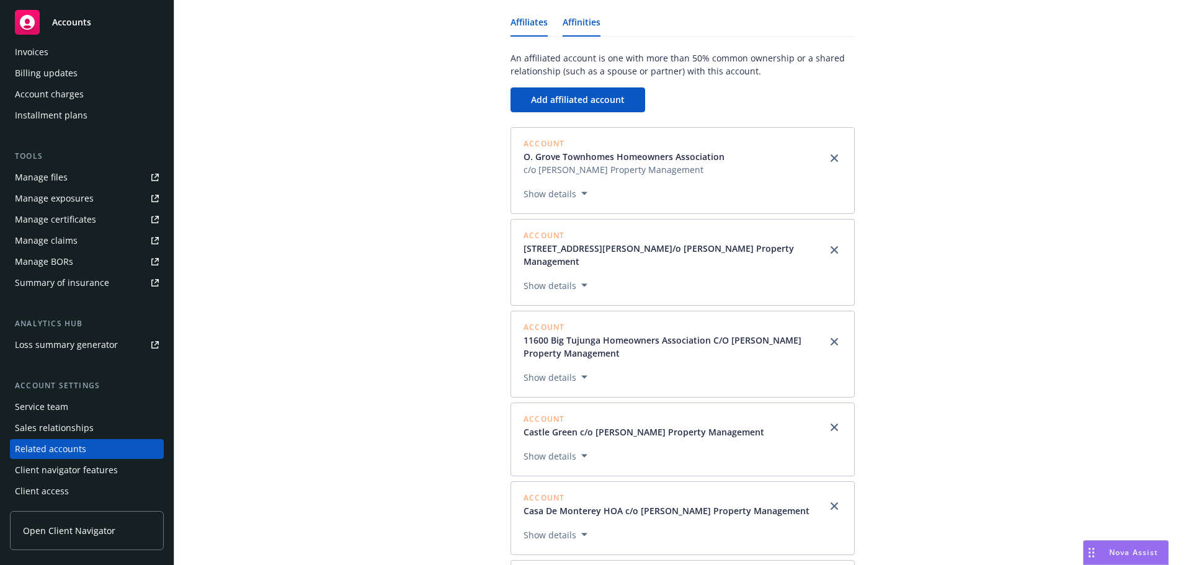
click at [566, 28] on link "Affinities" at bounding box center [581, 27] width 38 height 18
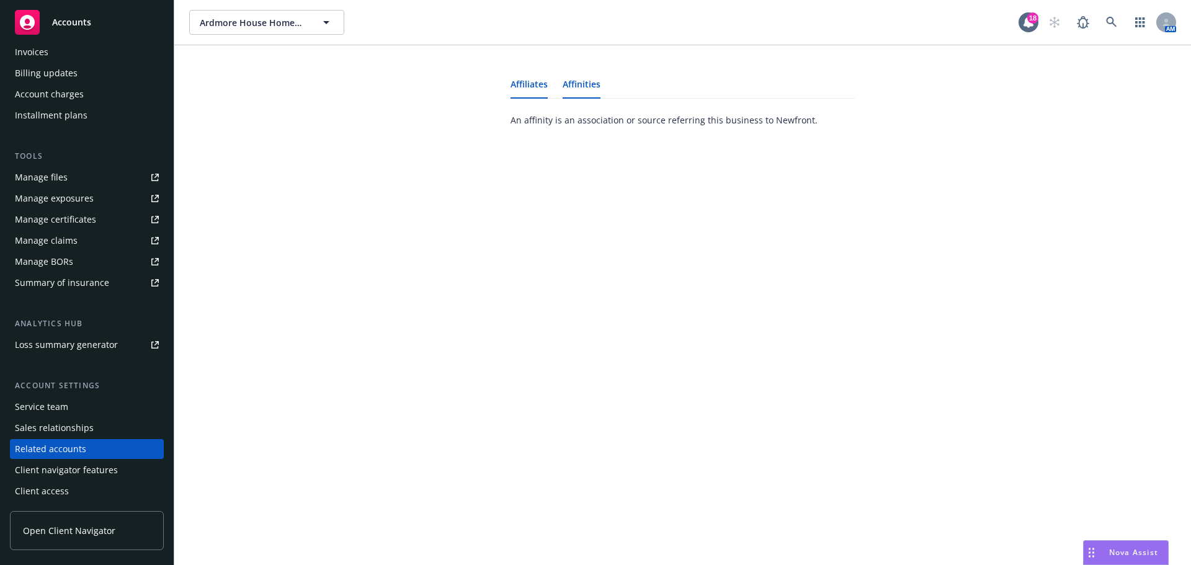
click at [519, 84] on link "Affiliates" at bounding box center [528, 89] width 37 height 18
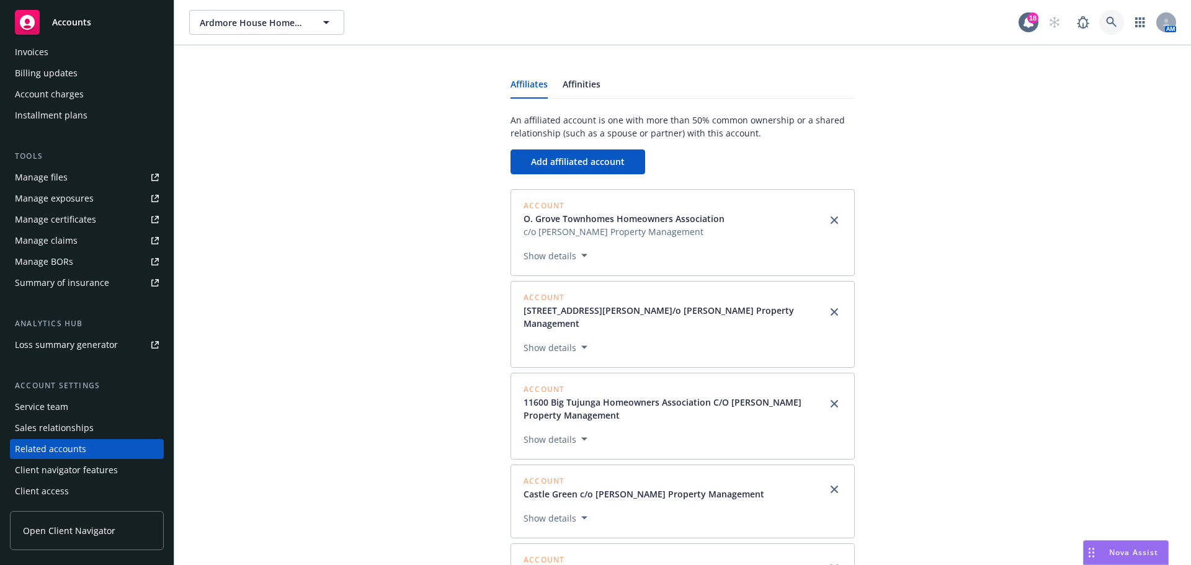
click at [895, 14] on link at bounding box center [1111, 22] width 25 height 25
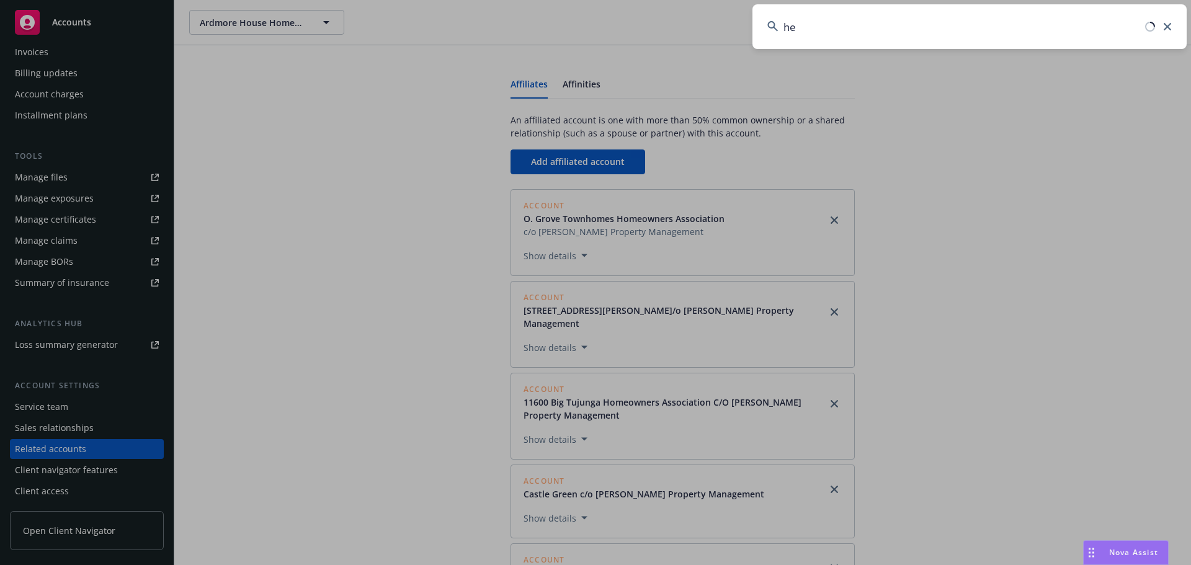
type input "h"
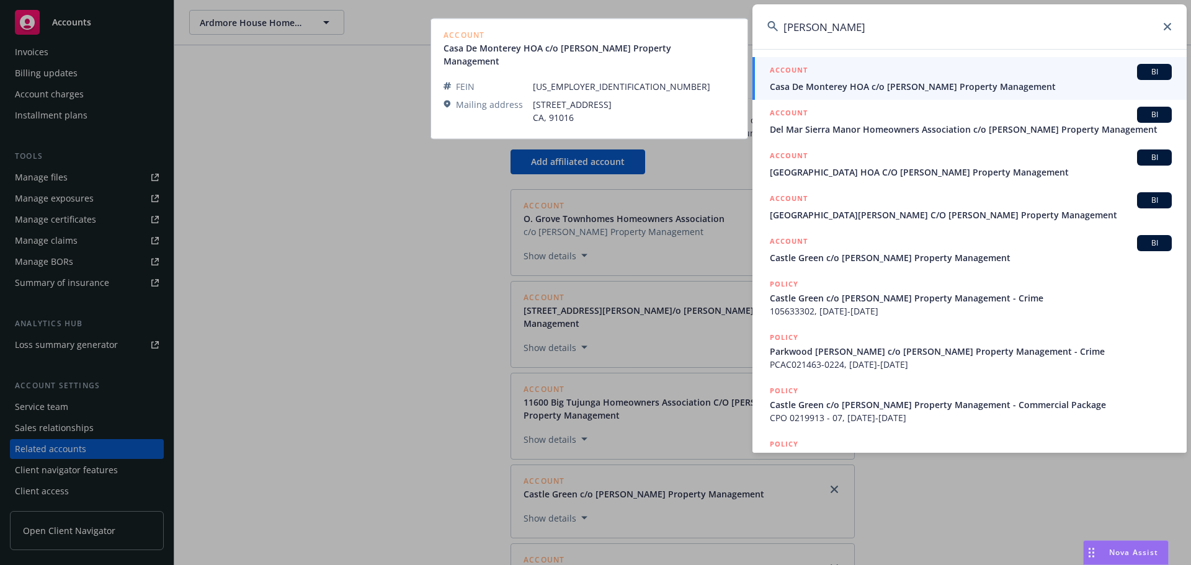
type input "wheeler steffen"
click at [895, 83] on span "Casa De Monterey HOA c/o Wheeler Steffen Property Management" at bounding box center [971, 86] width 402 height 13
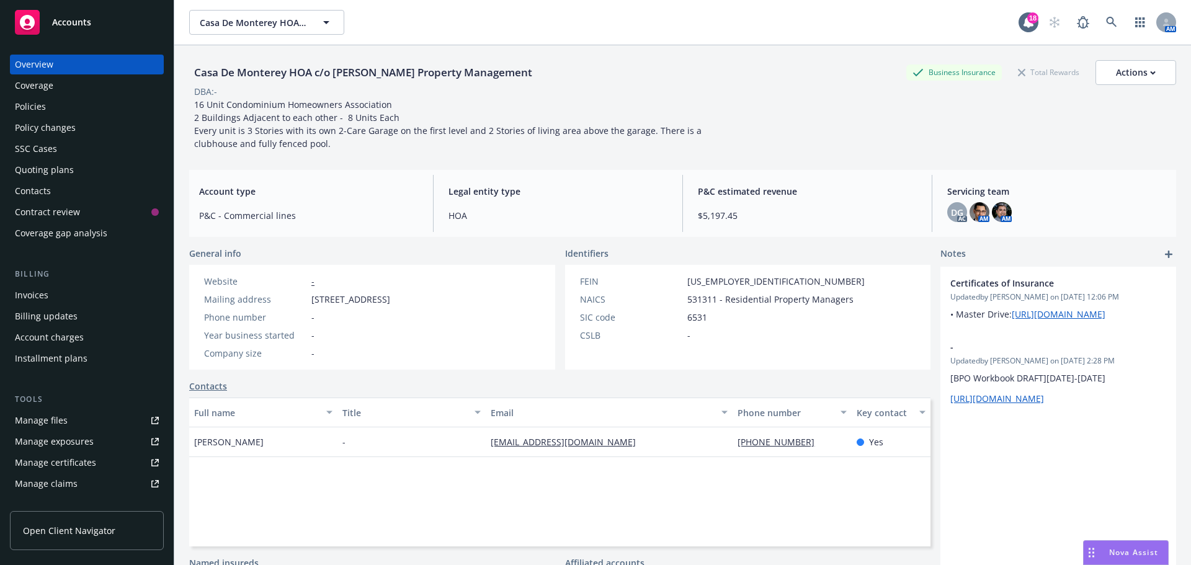
click at [866, 129] on div "Casa De Monterey HOA c/o Wheeler Steffen Property Management Business Insurance…" at bounding box center [682, 105] width 987 height 90
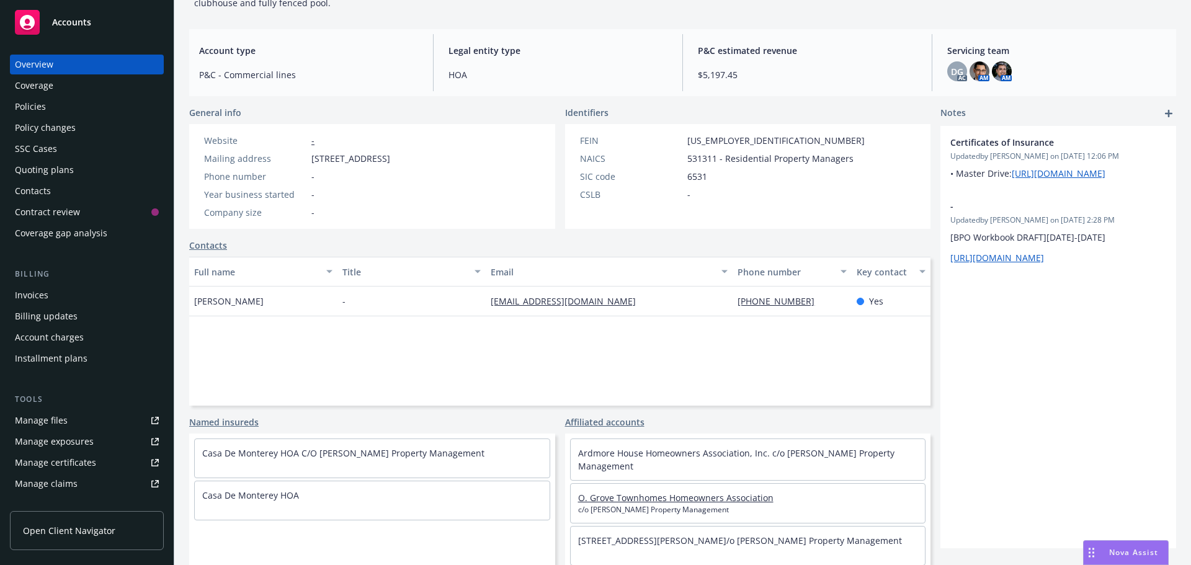
click at [735, 431] on link "O. Grove Townhomes Homeowners Association" at bounding box center [675, 498] width 195 height 12
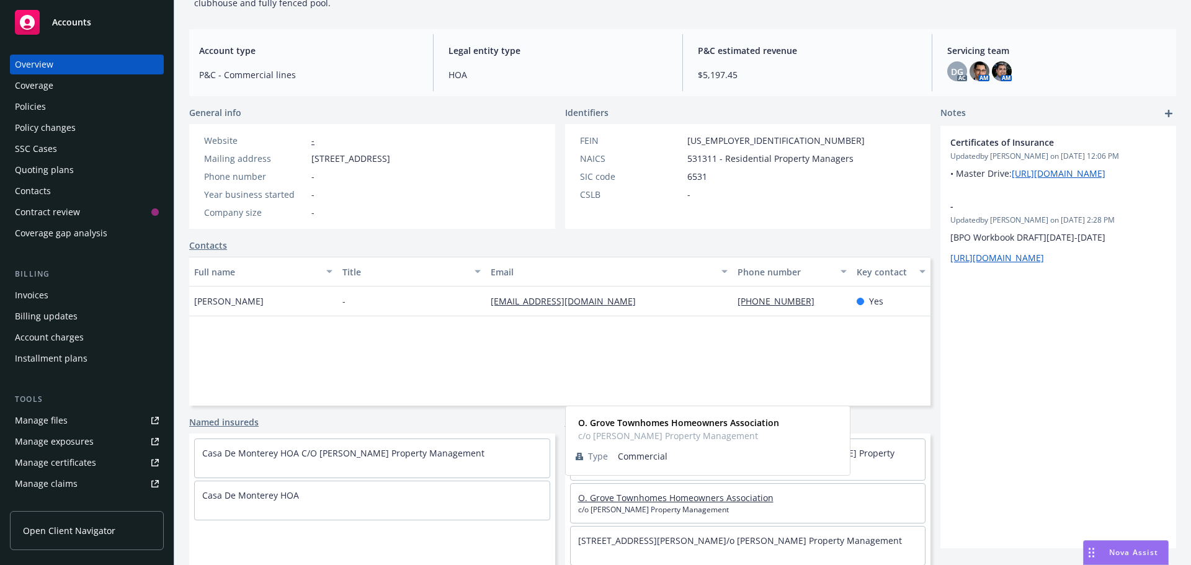
click at [735, 431] on link "O. Grove Townhomes Homeowners Association" at bounding box center [675, 498] width 195 height 12
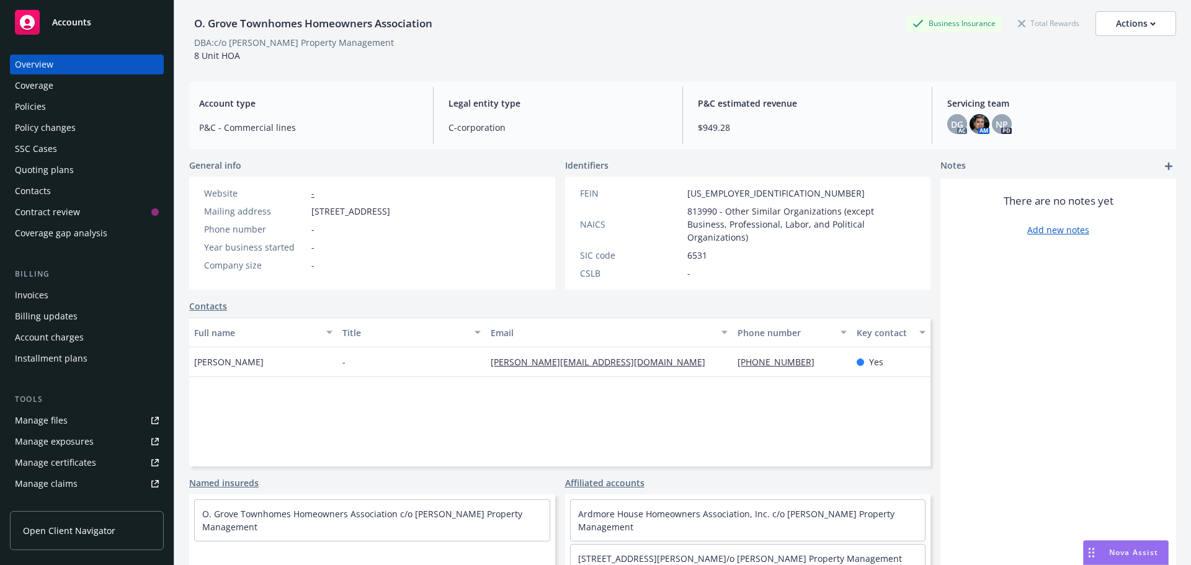
scroll to position [102, 0]
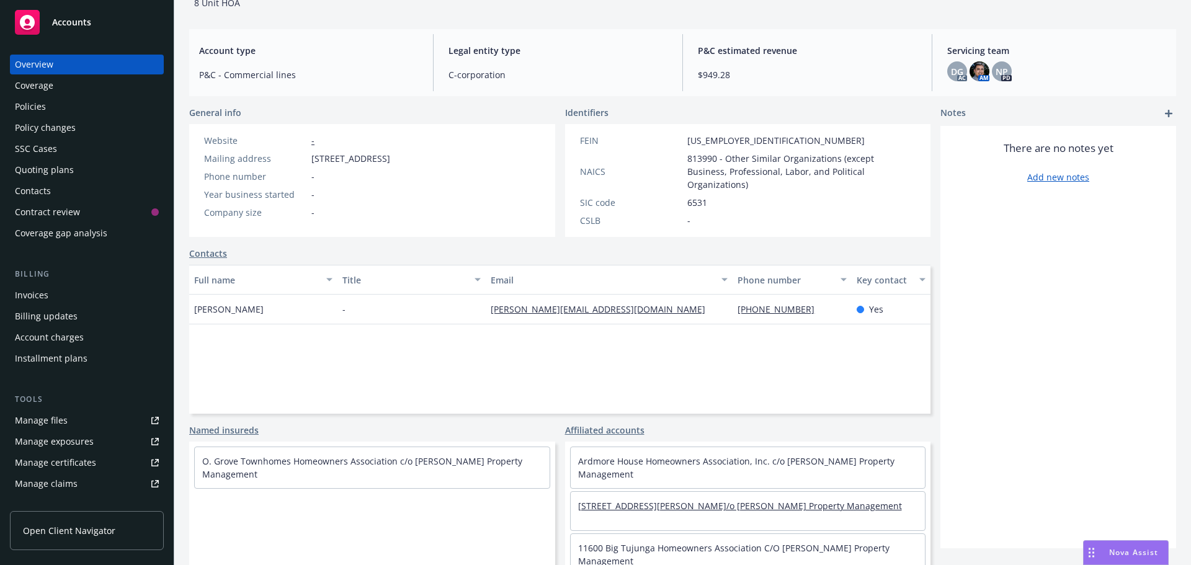
click at [711, 431] on link "154 North Meridith HOA c/o Wheeler Steffen Property Management" at bounding box center [740, 506] width 324 height 12
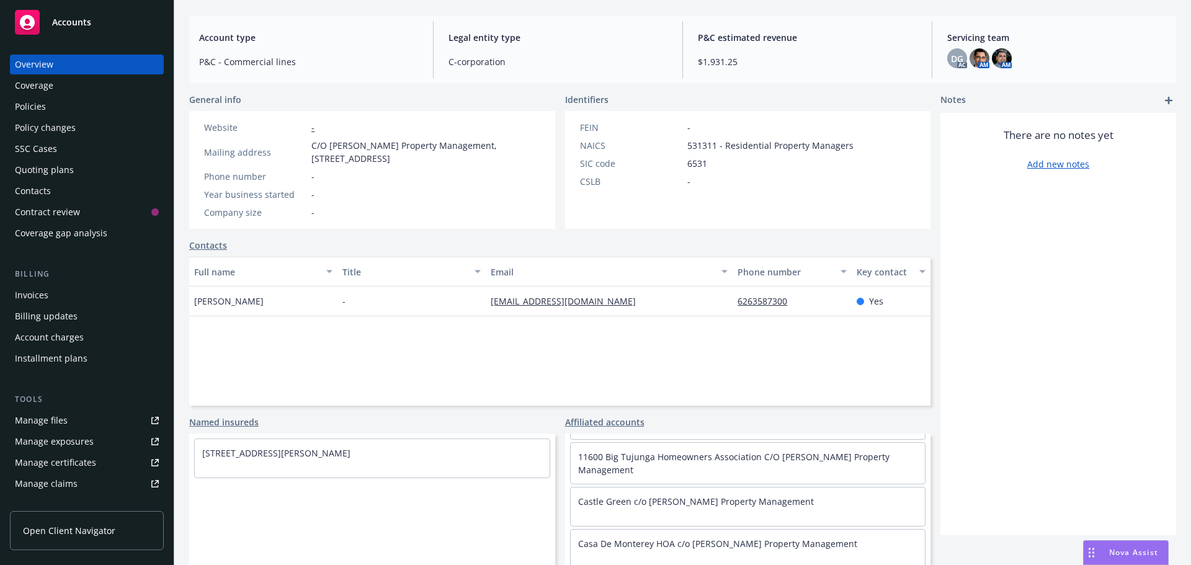
scroll to position [62, 0]
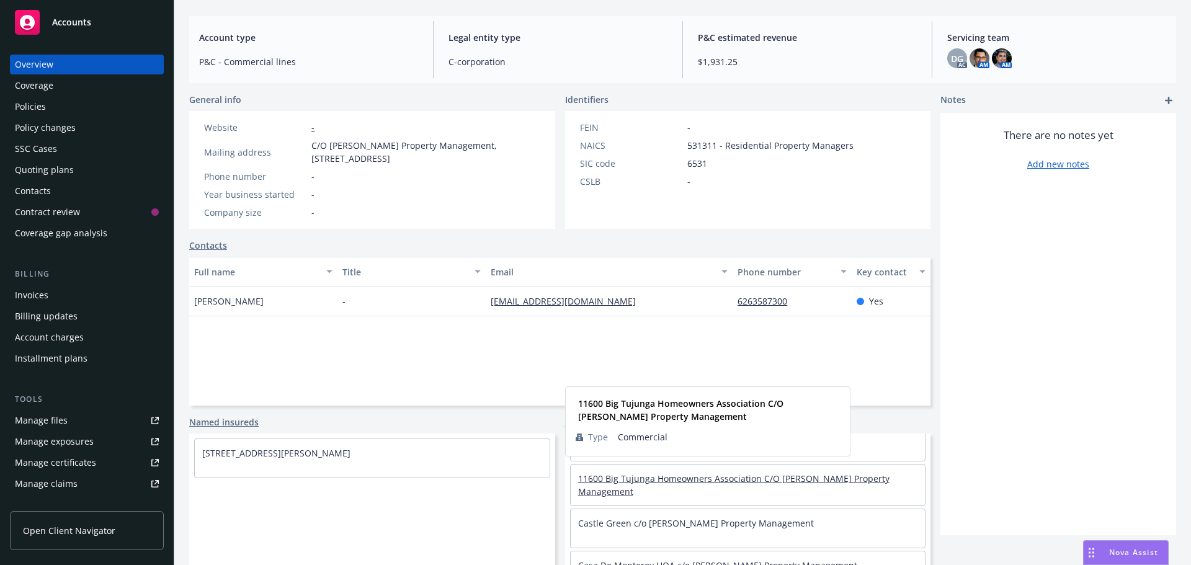
click at [834, 431] on link "11600 Big Tujunga Homeowners Association C/O Wheeler Steffen Property Management" at bounding box center [733, 485] width 311 height 25
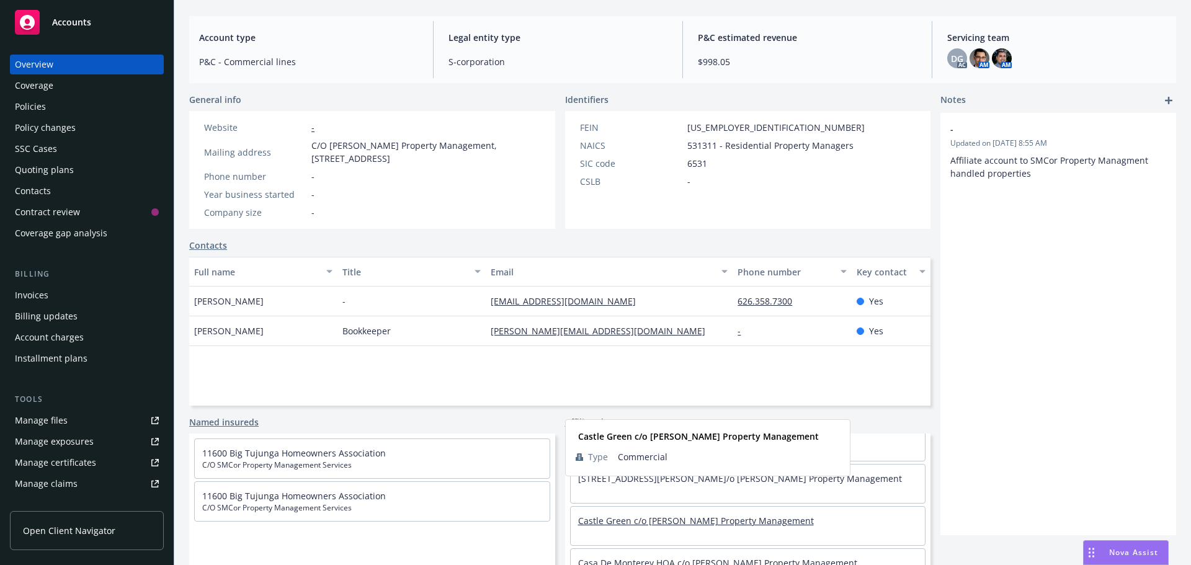
scroll to position [124, 0]
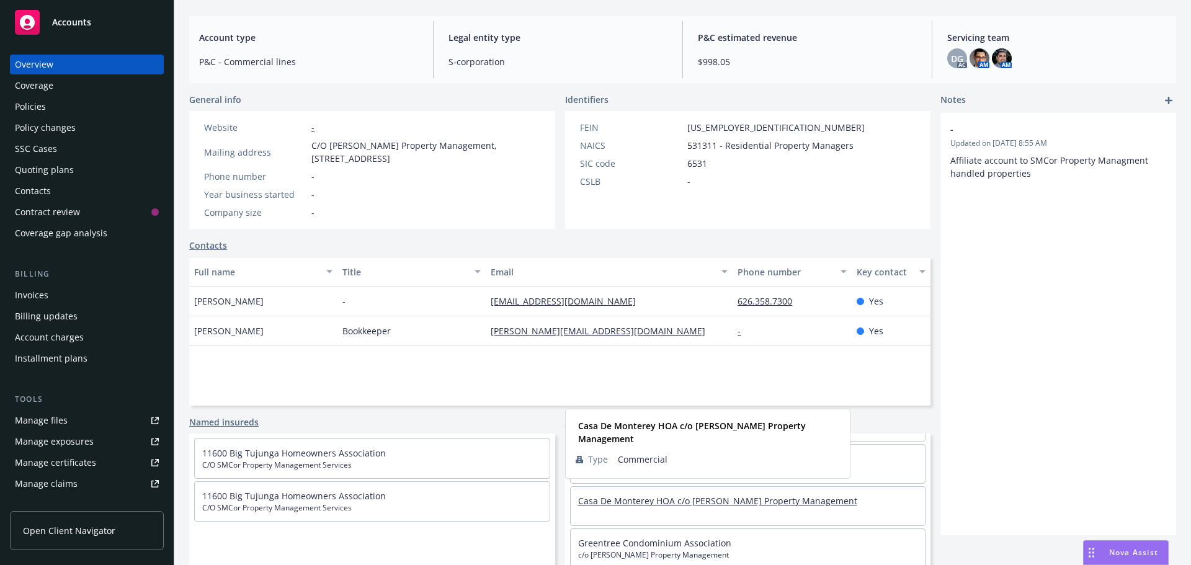
click at [724, 431] on link "Casa De Monterey HOA c/o Wheeler Steffen Property Management" at bounding box center [717, 501] width 279 height 12
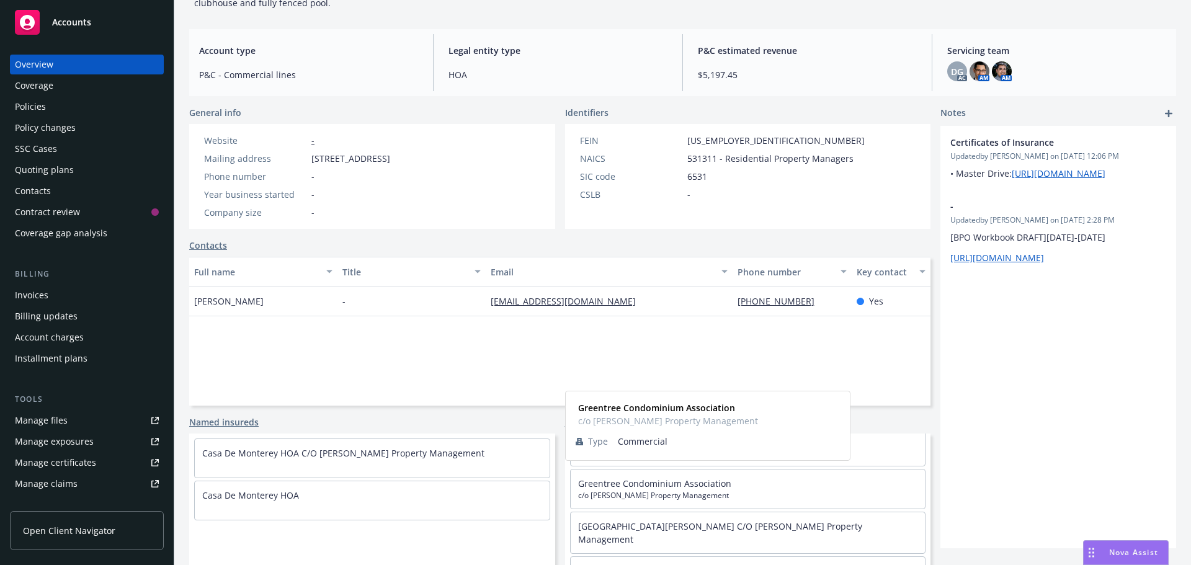
scroll to position [248, 0]
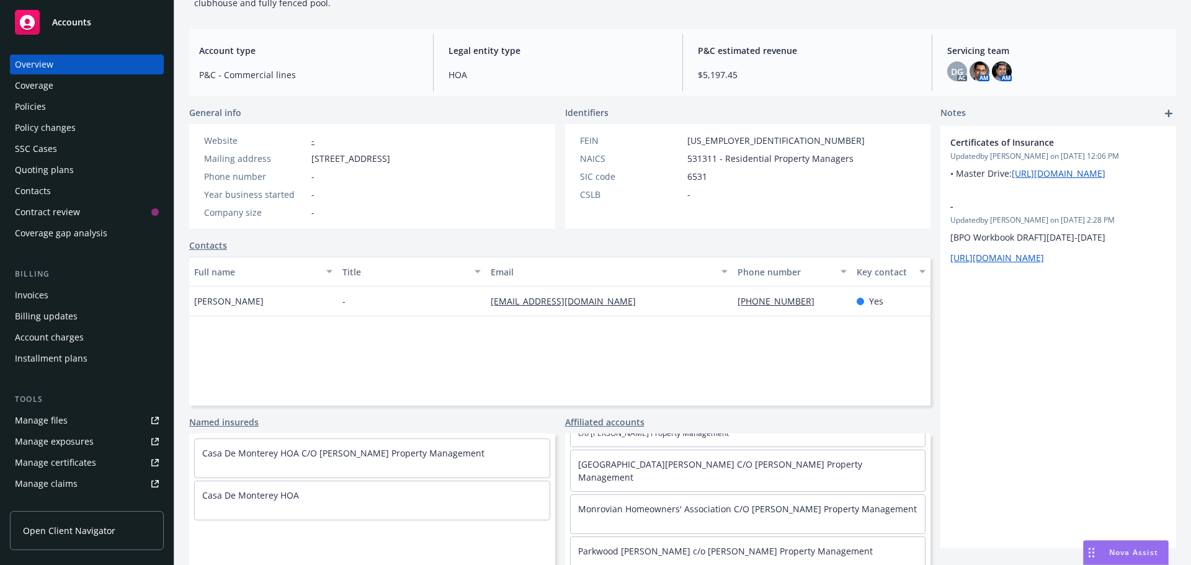
click at [721, 431] on link "Monrovian Homeowners' Association C/O Wheeler Steffen Property Management" at bounding box center [747, 509] width 339 height 12
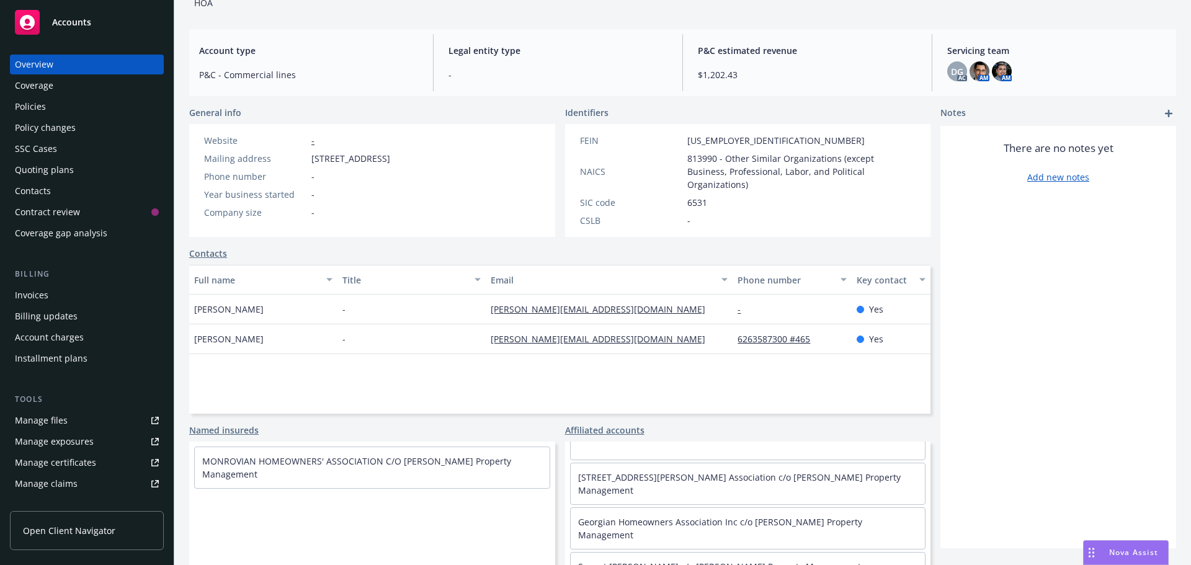
scroll to position [476, 0]
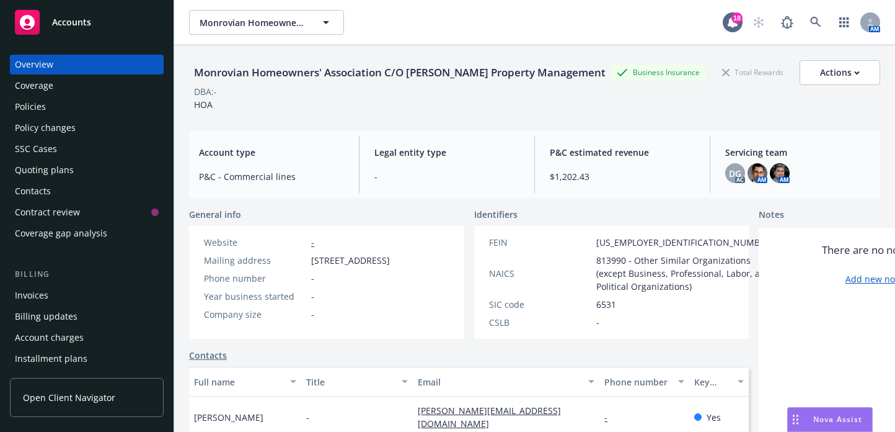
scroll to position [494, 0]
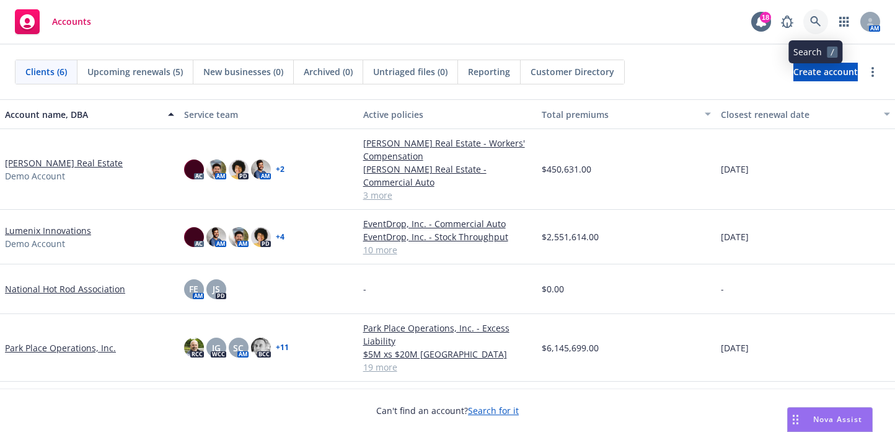
click at [810, 17] on link at bounding box center [816, 21] width 25 height 25
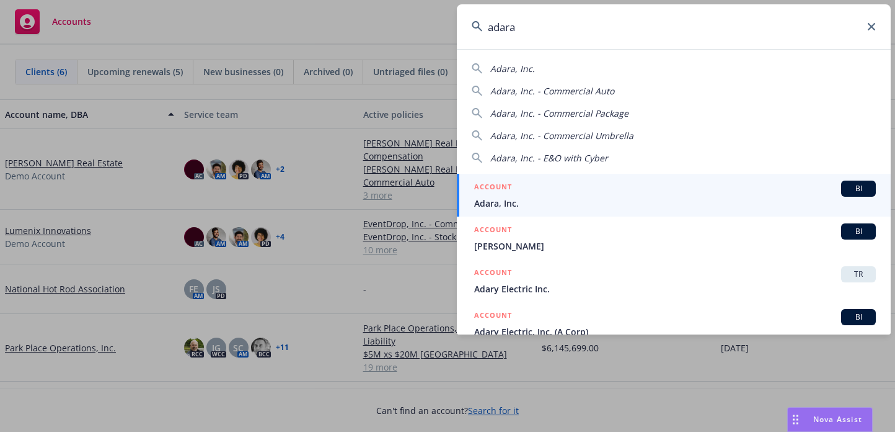
type input "adara"
click at [532, 199] on span "Adara, Inc." at bounding box center [675, 203] width 402 height 13
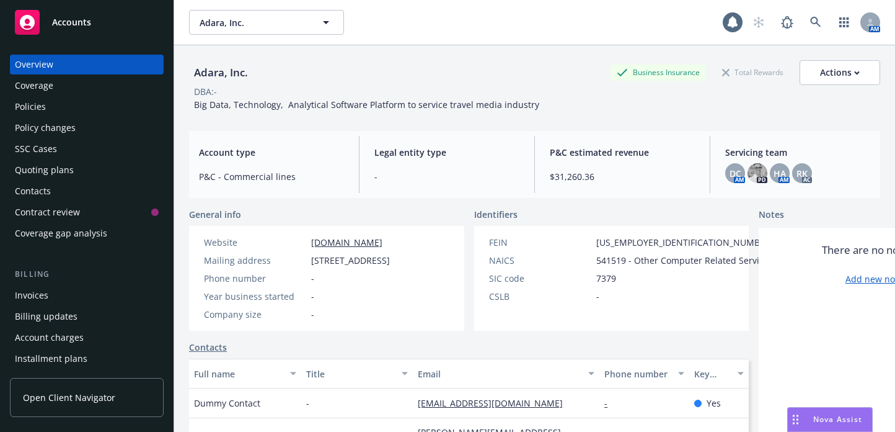
click at [80, 100] on div "Policies" at bounding box center [87, 107] width 144 height 20
click at [79, 105] on div "Policies" at bounding box center [87, 107] width 144 height 20
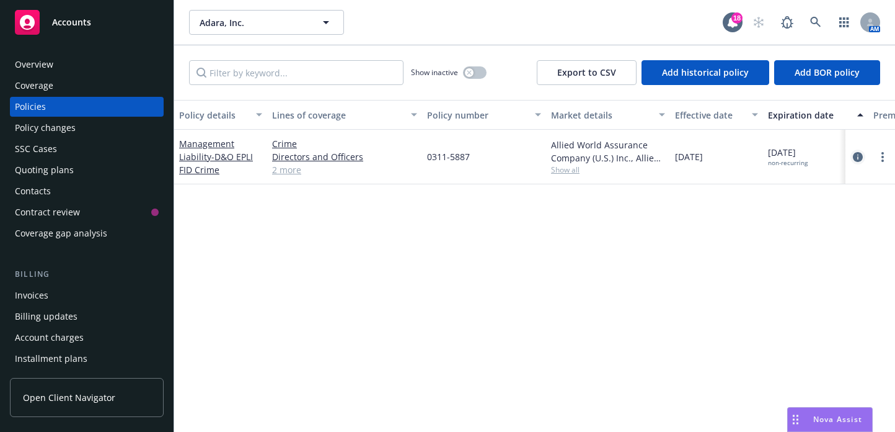
click at [860, 161] on icon "circleInformation" at bounding box center [858, 157] width 10 height 10
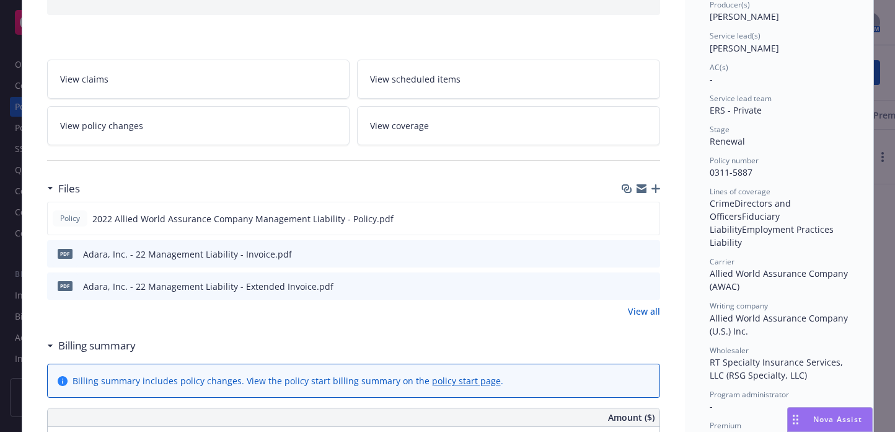
scroll to position [186, 0]
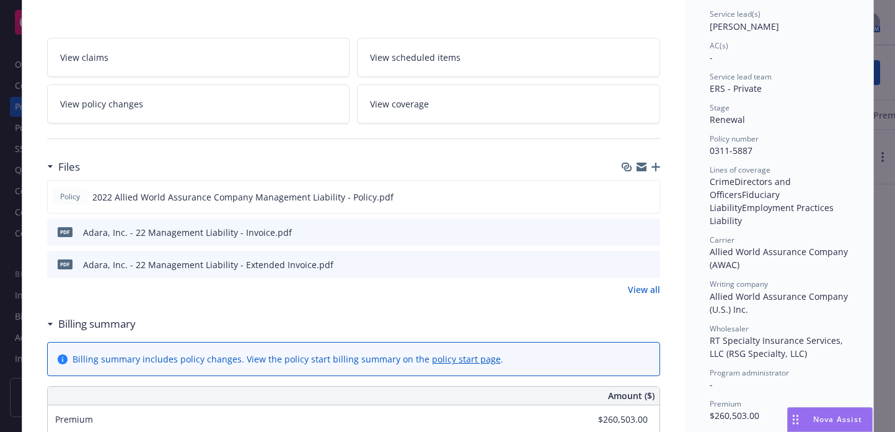
click at [643, 259] on icon "preview file" at bounding box center [648, 263] width 11 height 9
click at [646, 192] on icon "preview file" at bounding box center [647, 196] width 11 height 9
click at [406, 291] on div "View all" at bounding box center [353, 289] width 613 height 13
click at [648, 286] on link "View all" at bounding box center [644, 289] width 32 height 13
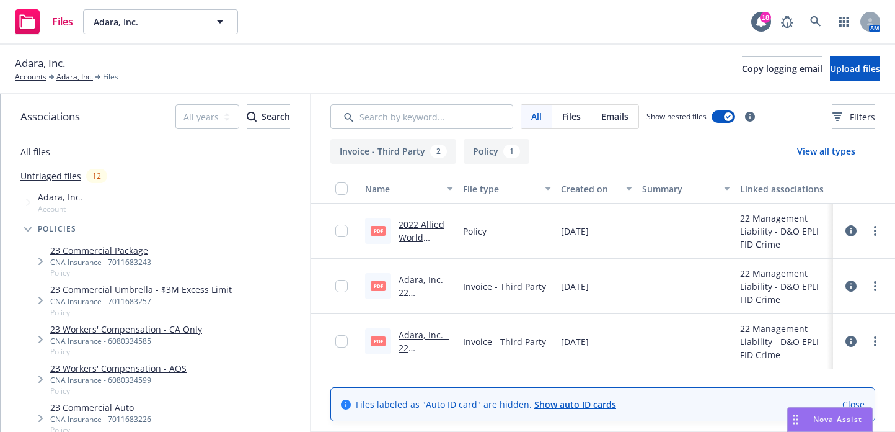
click at [569, 118] on span "Files" at bounding box center [571, 116] width 19 height 13
click at [401, 224] on link "2022 Allied World Assurance Company Management Liability - Policy.pdf" at bounding box center [425, 263] width 52 height 90
click at [623, 153] on div "Invoice - Third Party 2 Policy 1 View all types" at bounding box center [603, 151] width 545 height 25
click at [637, 236] on div "08/21/2024" at bounding box center [597, 230] width 82 height 55
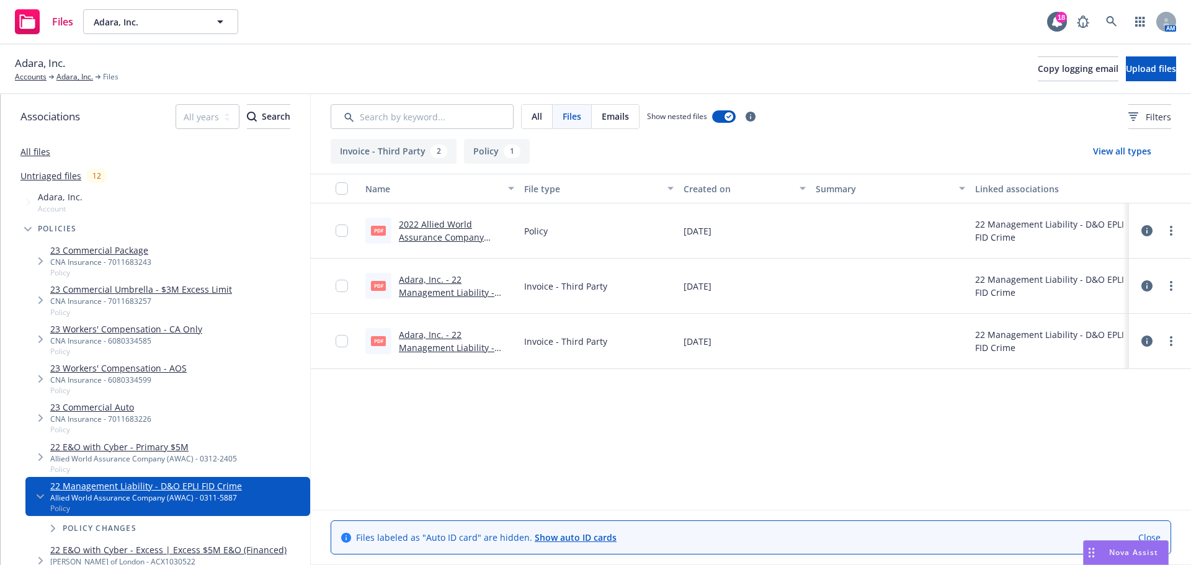
click at [511, 431] on div "Name File type Created on Summary Linked associations pdf 2022 Allied World Ass…" at bounding box center [751, 342] width 880 height 336
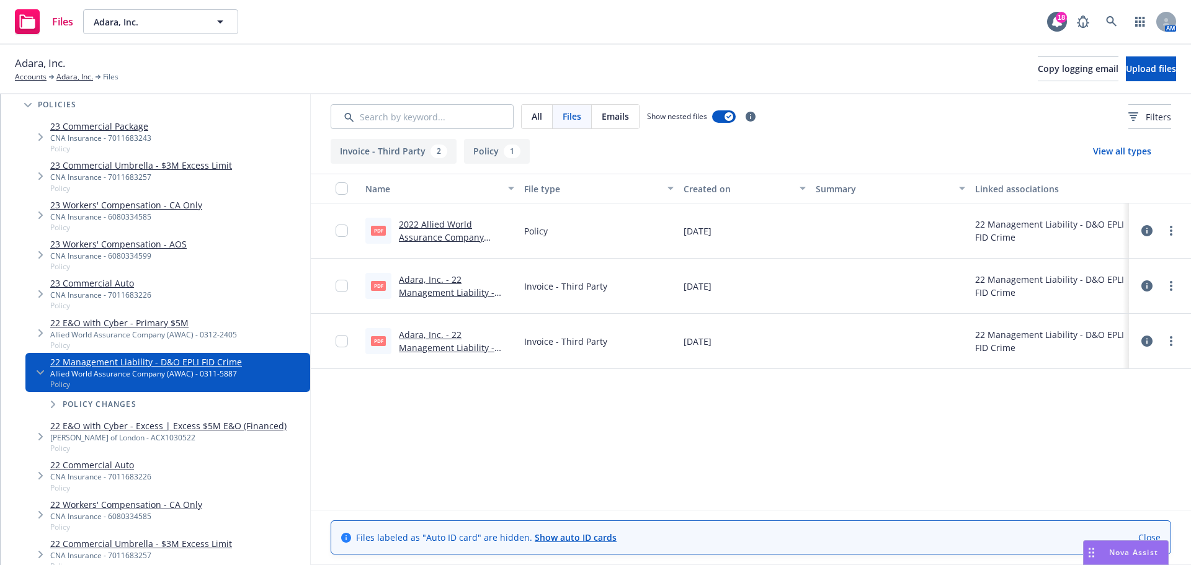
scroll to position [62, 0]
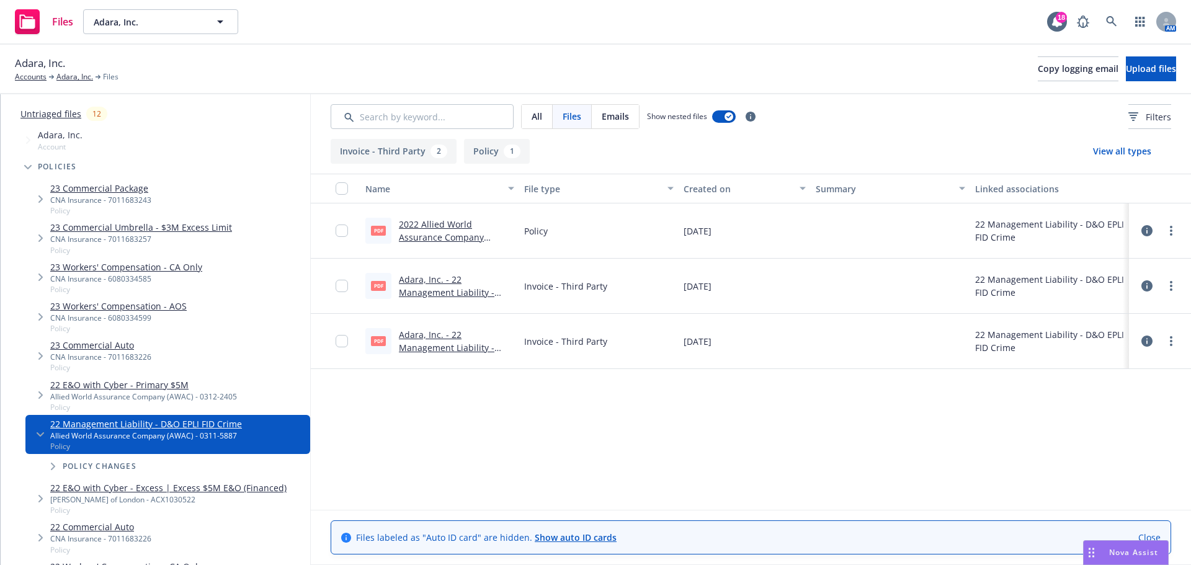
click at [38, 112] on link "Untriaged files" at bounding box center [50, 113] width 61 height 13
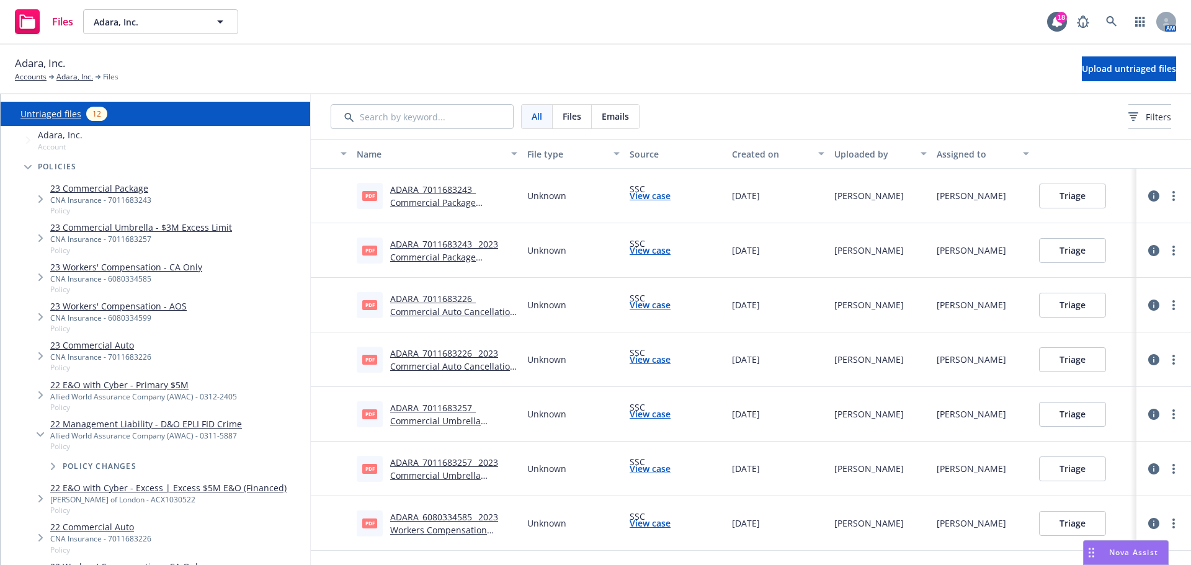
click at [112, 425] on link "22 Management Liability - D&O EPLI FID Crime" at bounding box center [146, 423] width 192 height 13
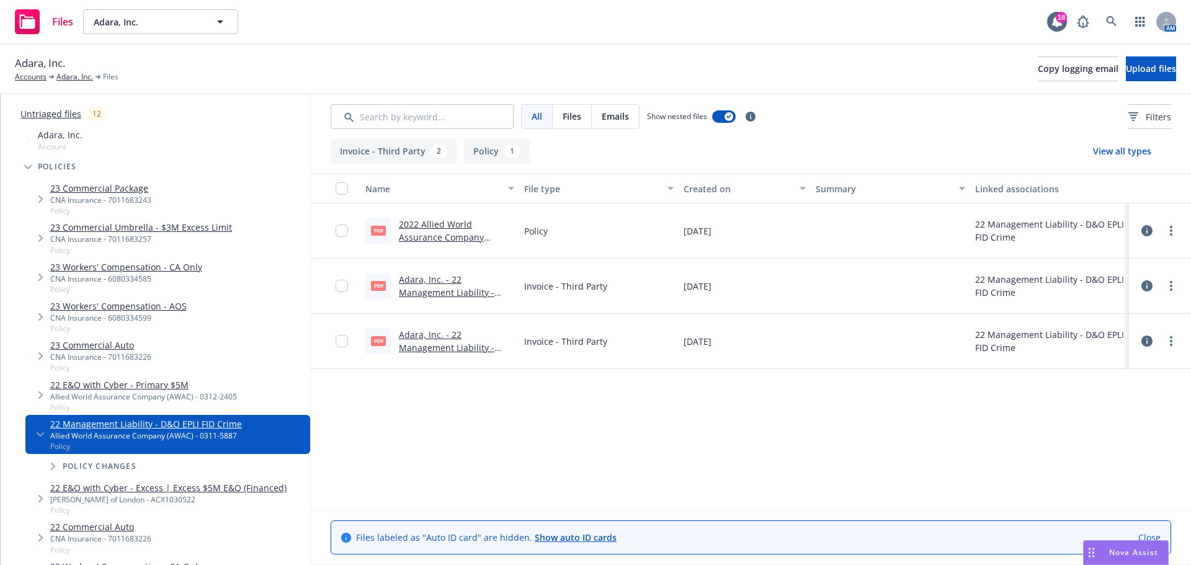
drag, startPoint x: 1156, startPoint y: 230, endPoint x: 1150, endPoint y: 233, distance: 6.7
click at [895, 230] on div at bounding box center [1159, 230] width 37 height 25
click at [895, 233] on icon at bounding box center [1146, 230] width 11 height 11
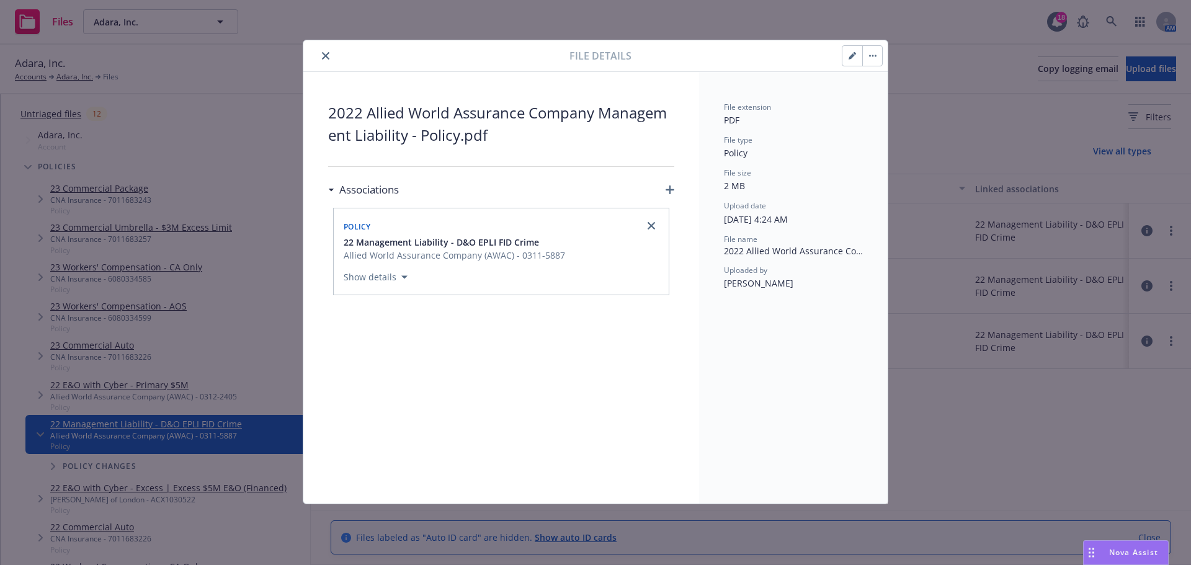
click at [324, 55] on icon "close" at bounding box center [325, 55] width 7 height 7
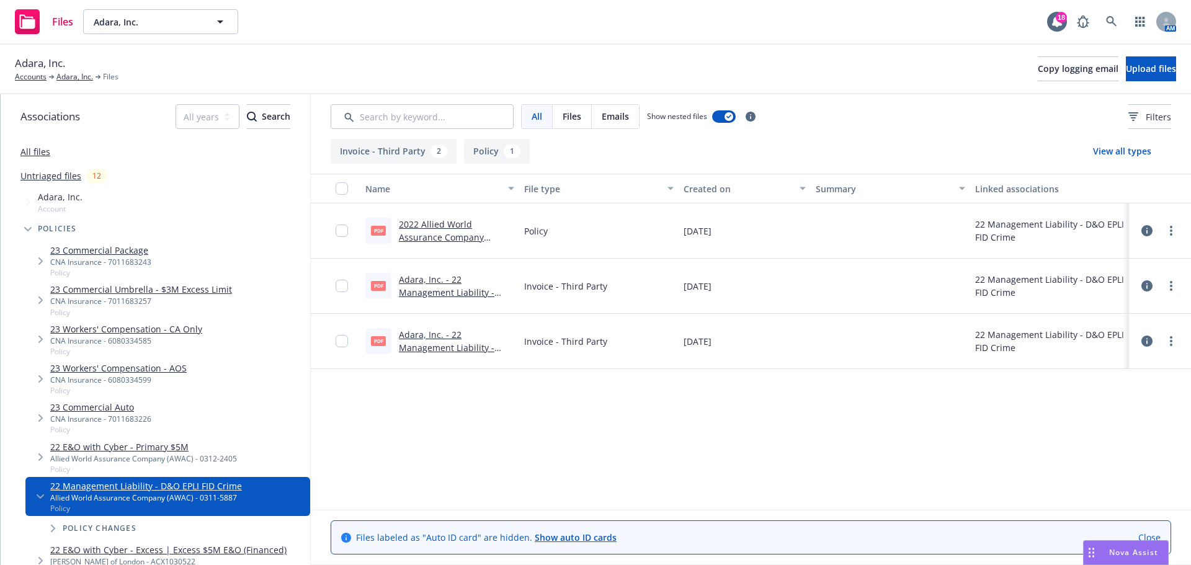
click at [41, 150] on link "All files" at bounding box center [35, 152] width 30 height 12
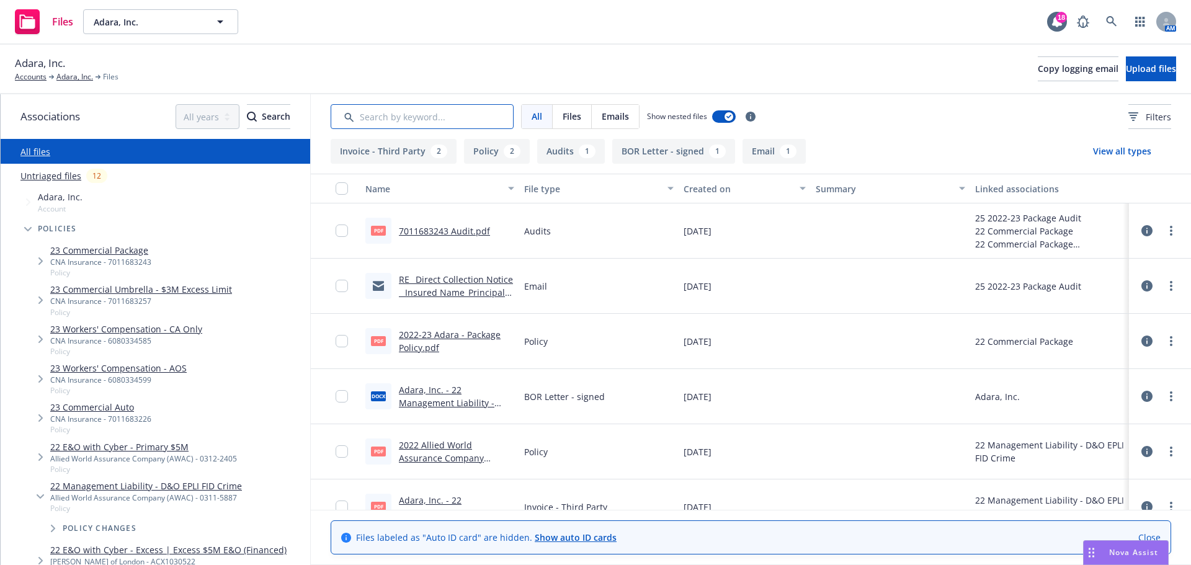
click at [396, 112] on input "Search by keyword..." at bounding box center [422, 116] width 183 height 25
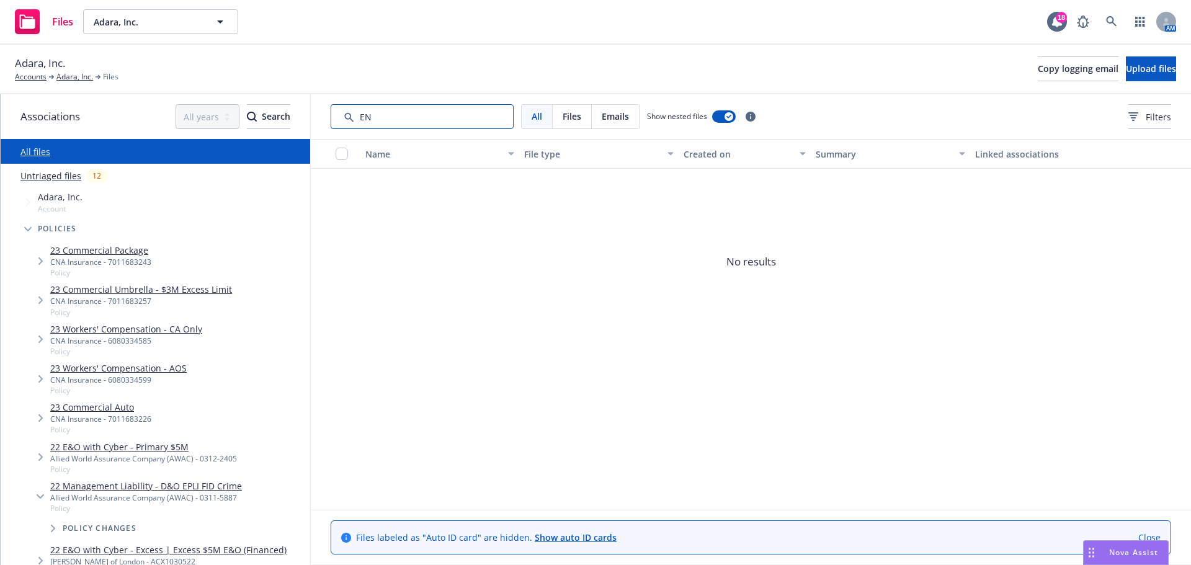
type input "E"
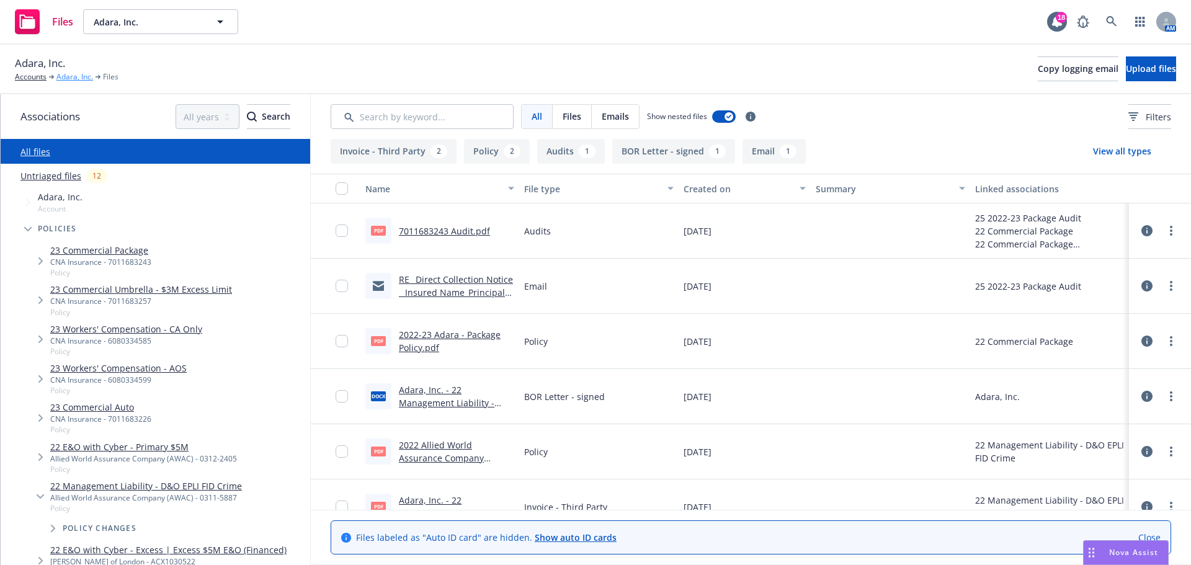
click at [81, 79] on link "Adara, Inc." at bounding box center [74, 76] width 37 height 11
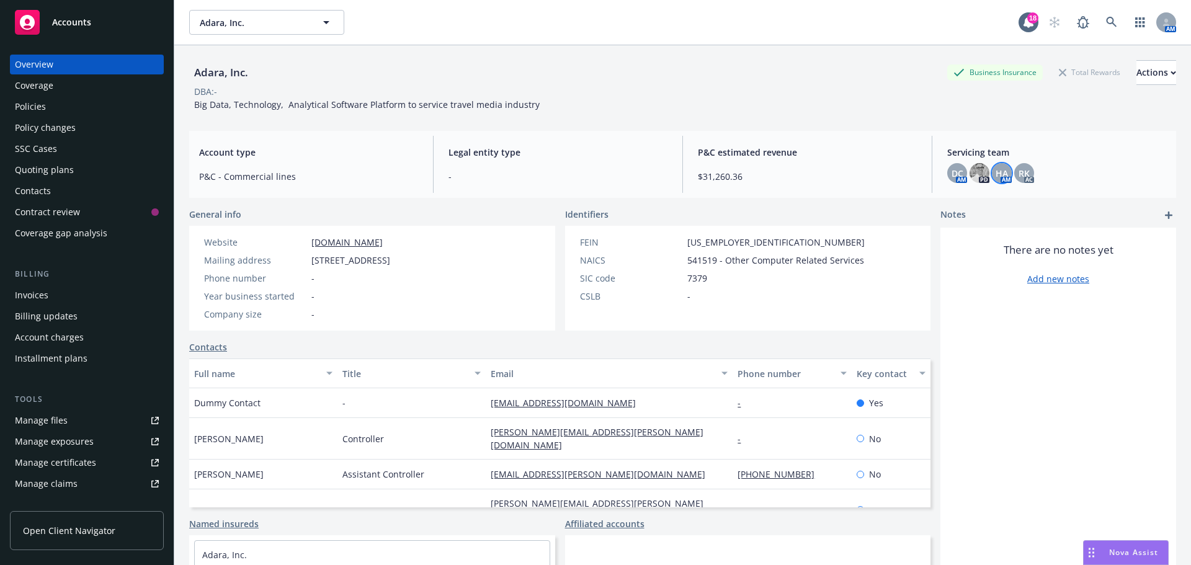
click at [995, 167] on span "HA" at bounding box center [1001, 173] width 12 height 13
click at [1014, 166] on div "RK" at bounding box center [1024, 173] width 20 height 20
click at [969, 166] on img at bounding box center [979, 173] width 20 height 20
click at [951, 173] on span "DC" at bounding box center [957, 173] width 12 height 13
click at [858, 98] on div "Adara, Inc. Business Insurance Total Rewards Actions DBA: - Big Data, Technolog…" at bounding box center [682, 85] width 987 height 51
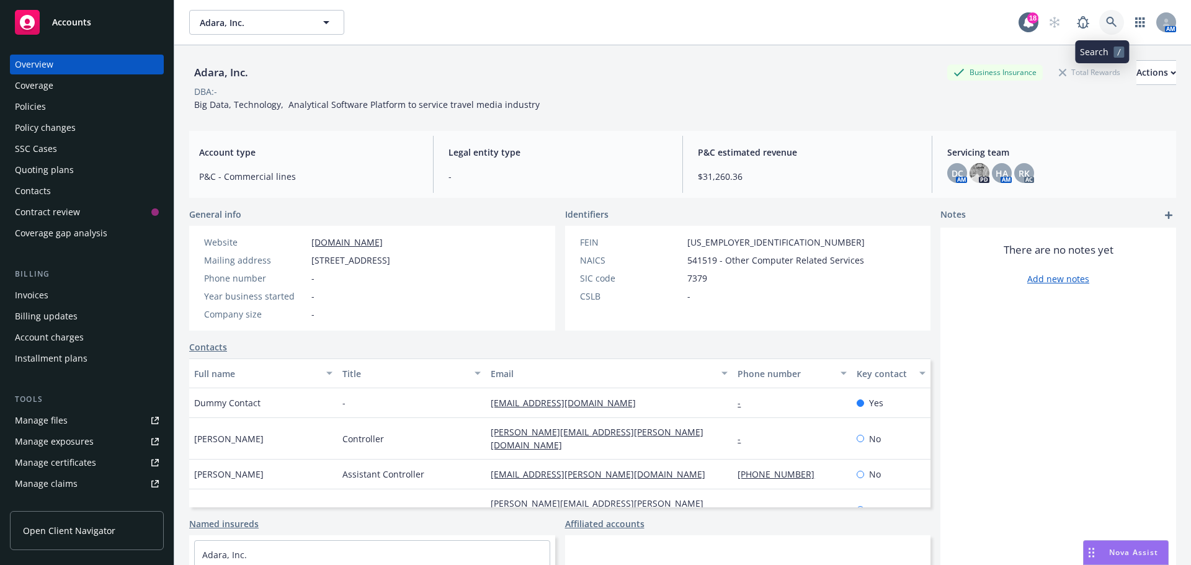
click at [1104, 13] on link at bounding box center [1111, 22] width 25 height 25
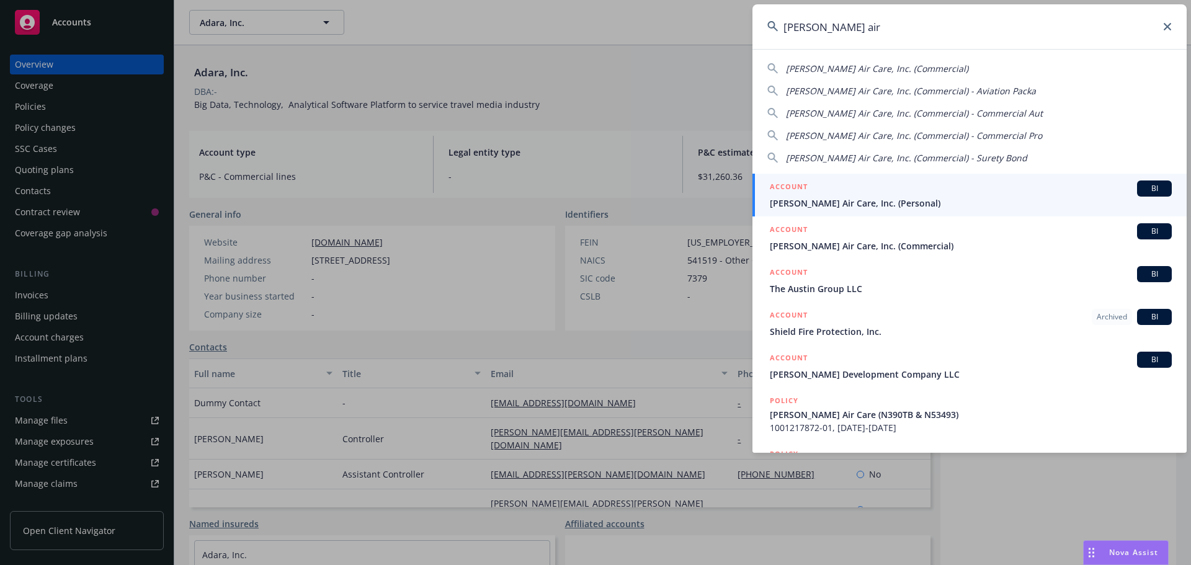
type input "thiel air"
click at [985, 196] on div "ACCOUNT BI" at bounding box center [971, 188] width 402 height 16
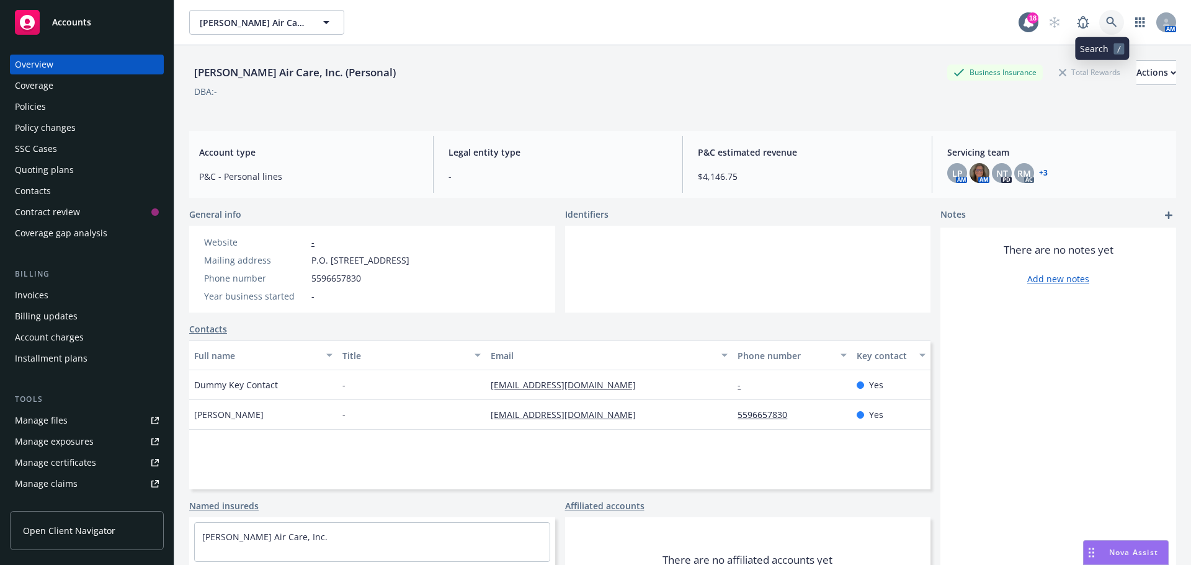
click at [1099, 28] on link at bounding box center [1111, 22] width 25 height 25
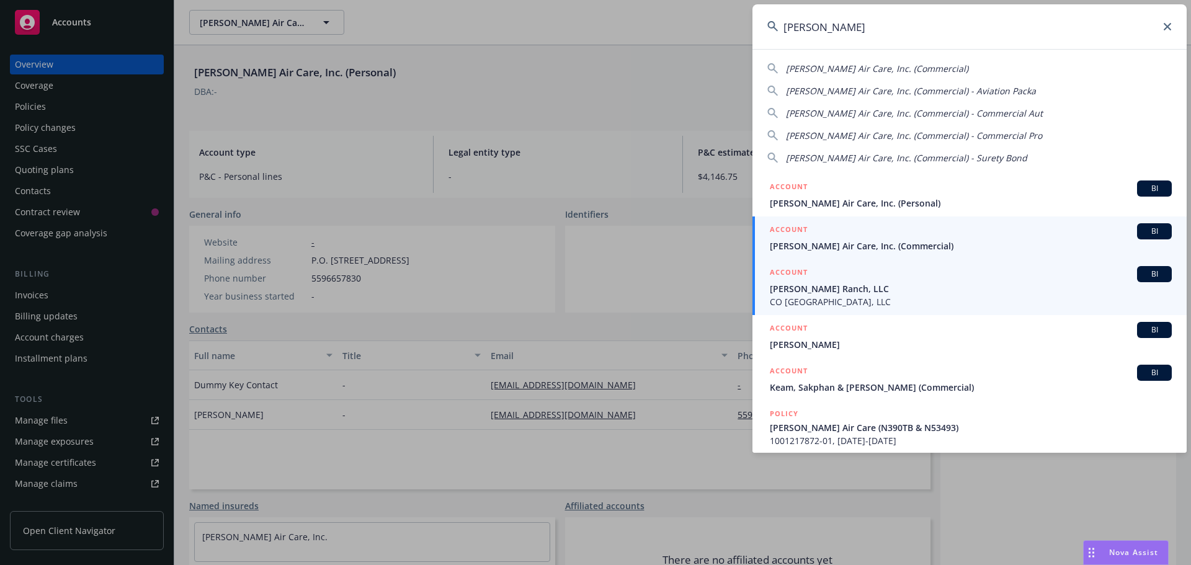
type input "thiel"
click at [953, 235] on div "ACCOUNT BI" at bounding box center [971, 231] width 402 height 16
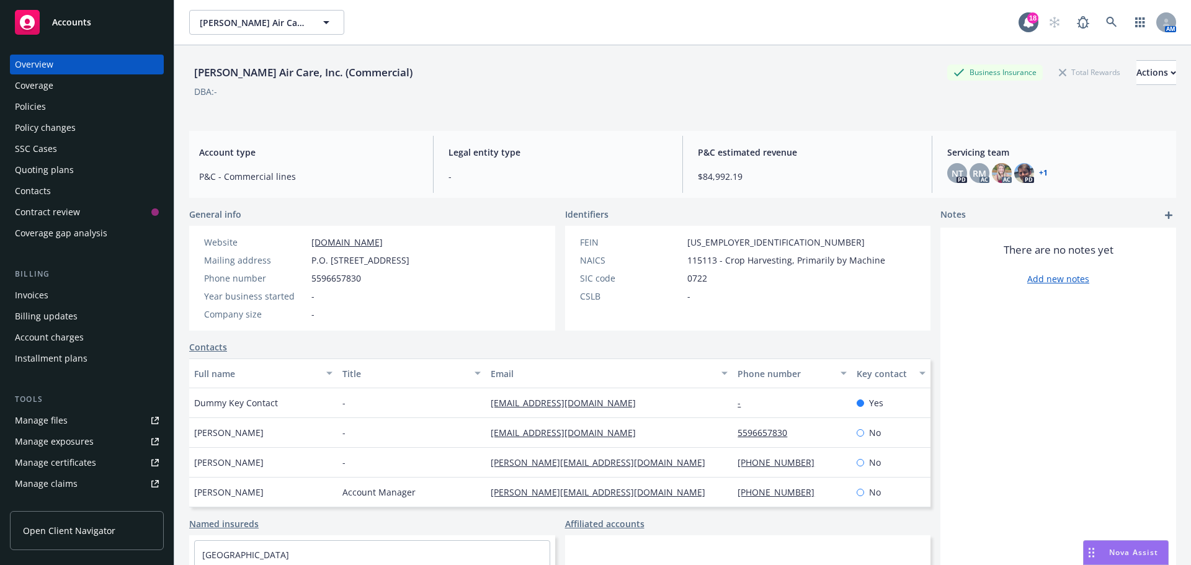
click at [795, 120] on div "Thiel Air Care, Inc. (Commercial) Business Insurance Total Rewards Actions DBA:…" at bounding box center [682, 83] width 987 height 76
click at [45, 105] on div "Policies" at bounding box center [87, 107] width 144 height 20
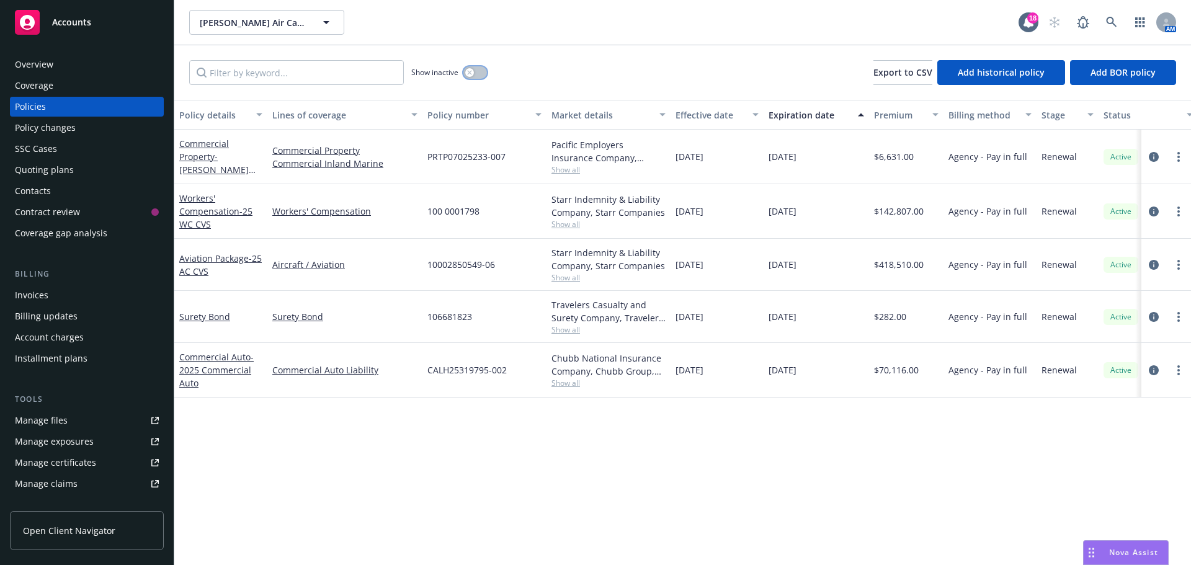
click at [471, 73] on icon "button" at bounding box center [469, 72] width 5 height 5
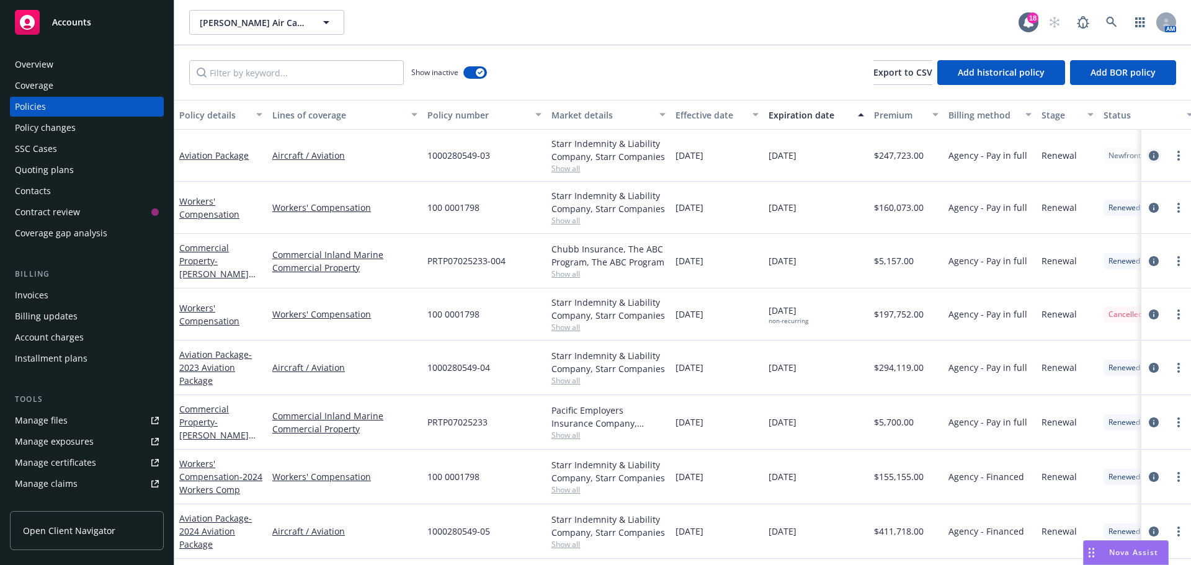
click at [1149, 151] on icon "circleInformation" at bounding box center [1154, 156] width 10 height 10
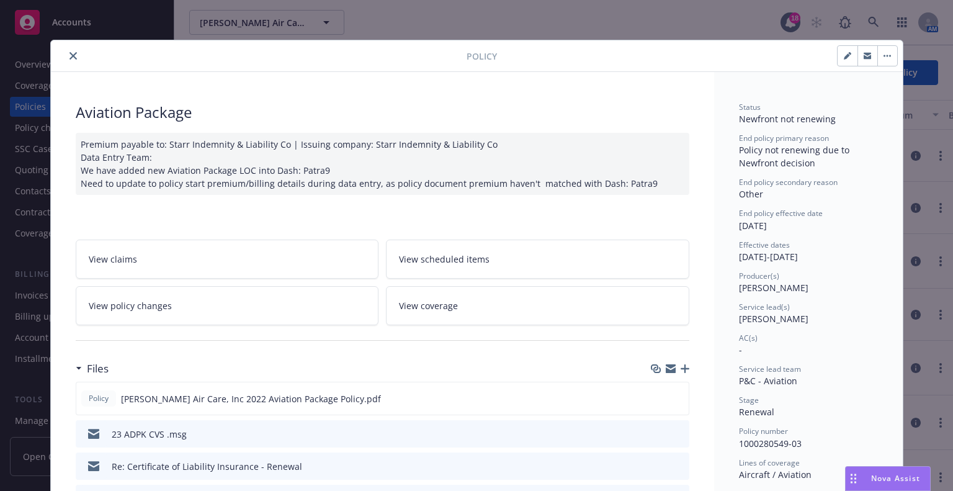
scroll to position [37, 0]
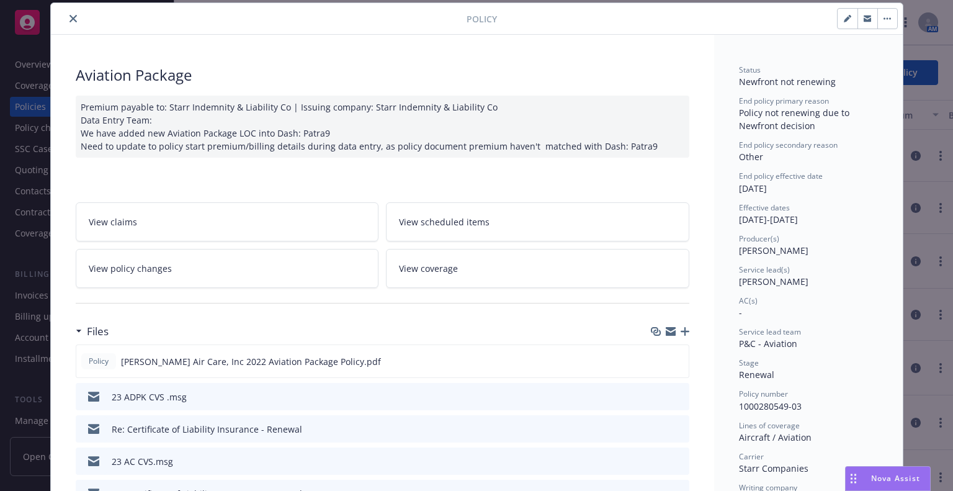
click at [69, 20] on icon "close" at bounding box center [72, 18] width 7 height 7
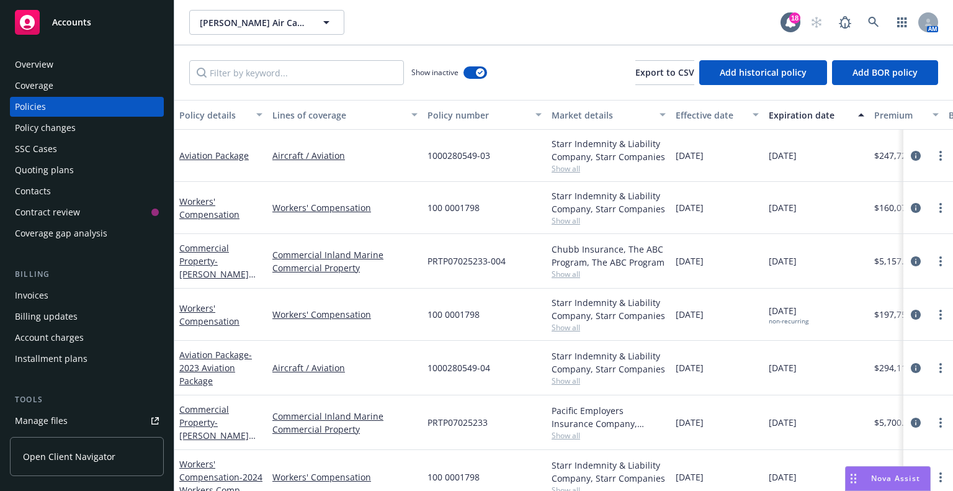
click at [81, 424] on link "Manage files" at bounding box center [87, 421] width 154 height 20
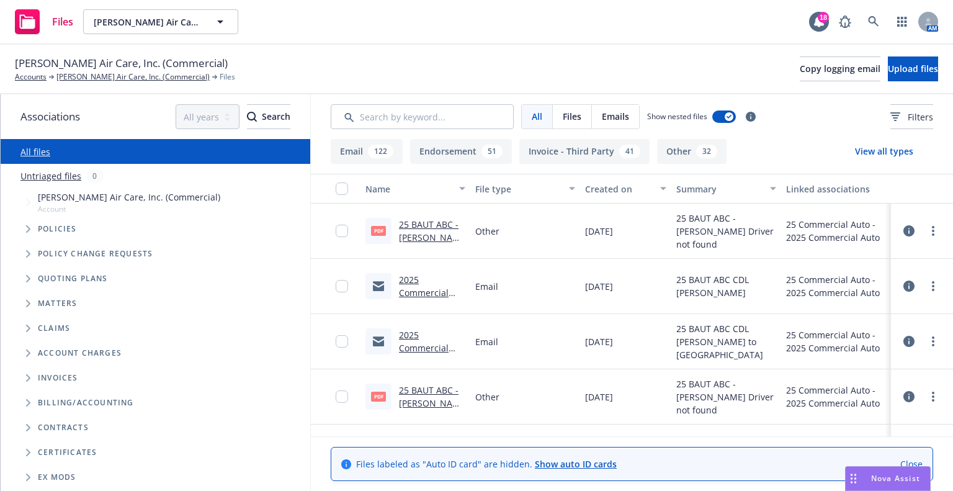
click at [578, 118] on span "Files" at bounding box center [571, 116] width 19 height 13
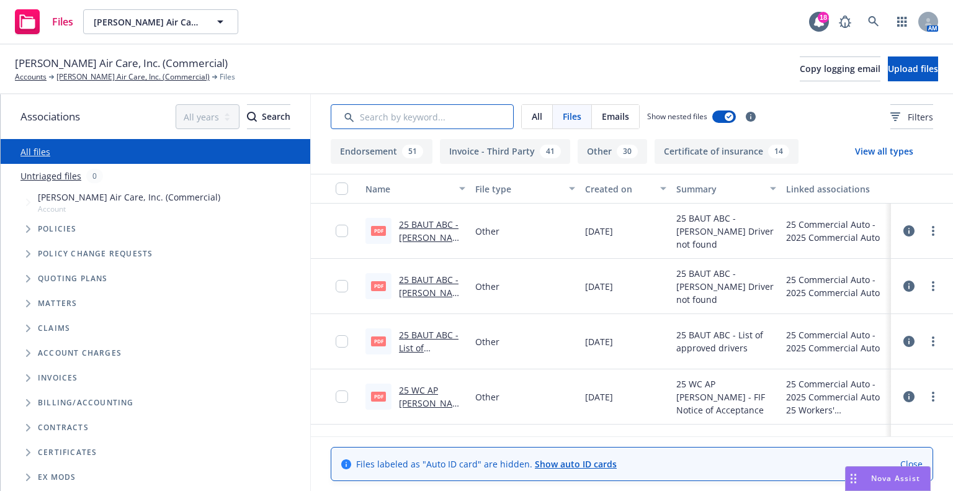
click at [437, 117] on input "Search by keyword..." at bounding box center [422, 116] width 183 height 25
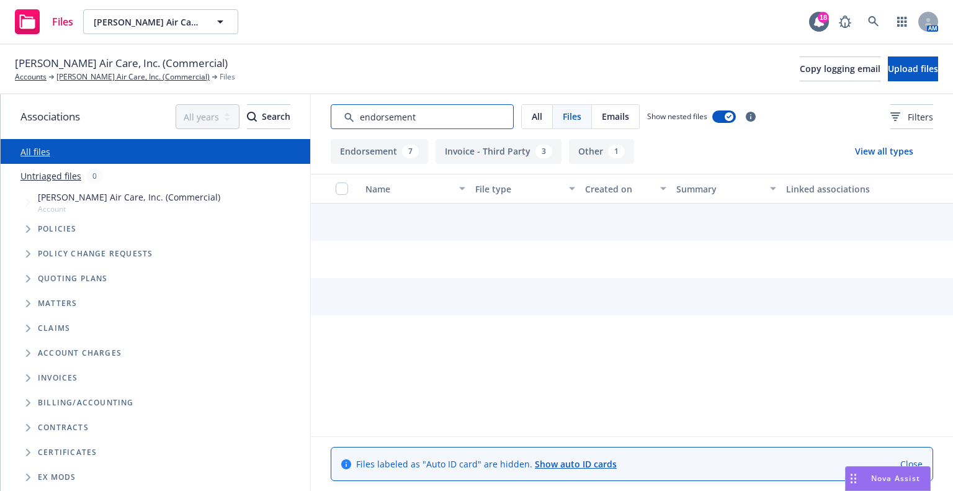
type input "endorsement"
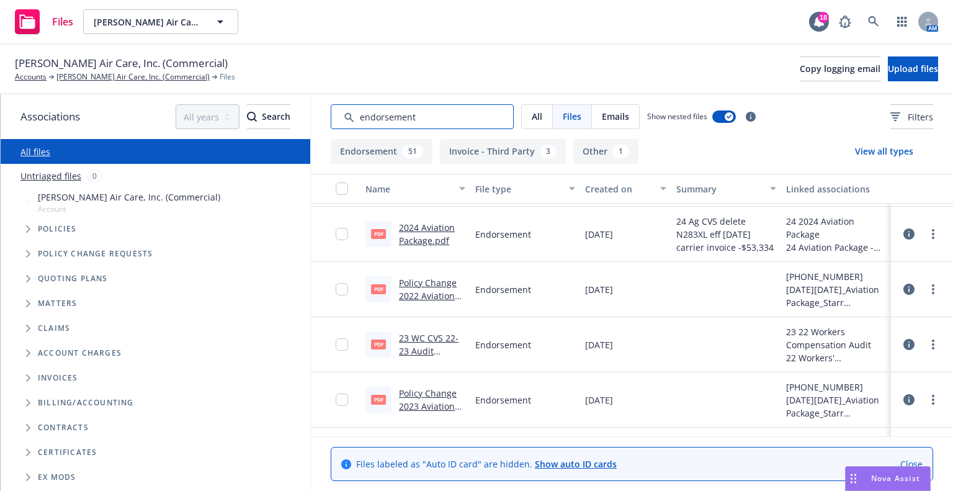
scroll to position [1157, 0]
